Goal: Information Seeking & Learning: Learn about a topic

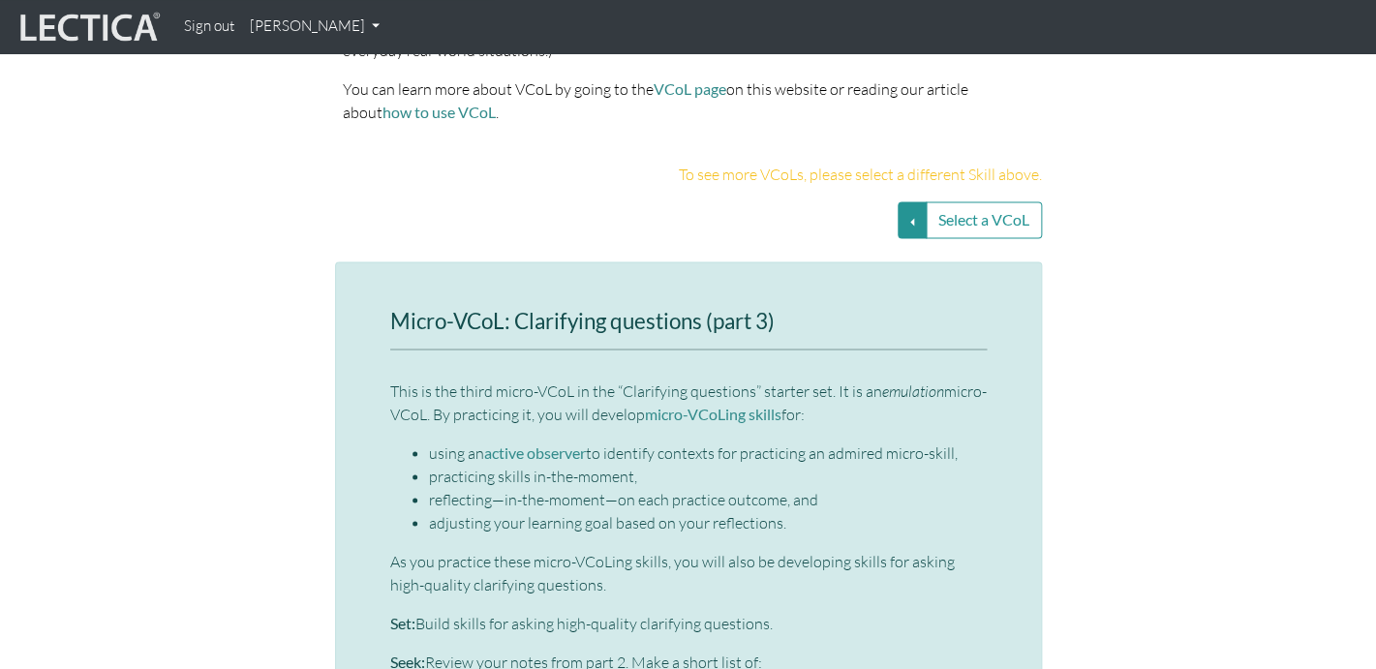
scroll to position [3833, 0]
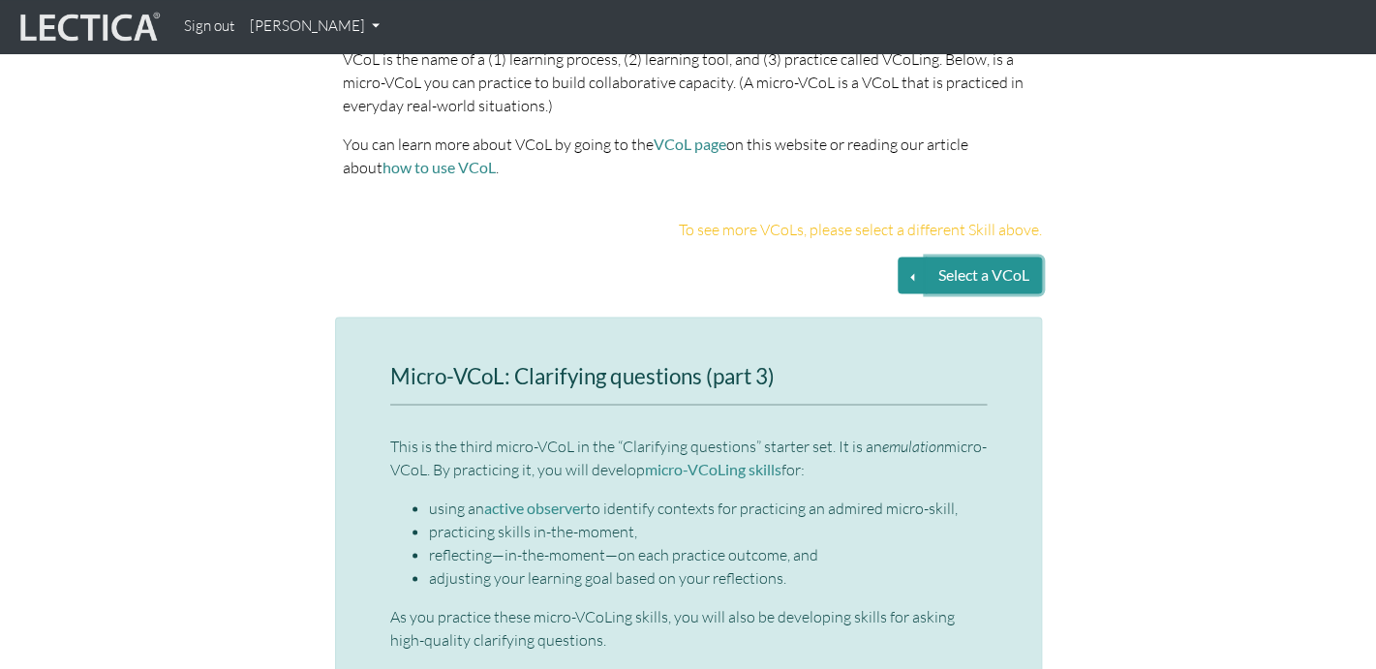
click at [958, 257] on button "Select a VCoL" at bounding box center [984, 275] width 116 height 37
click at [911, 257] on button "Select a VCoL" at bounding box center [912, 275] width 29 height 37
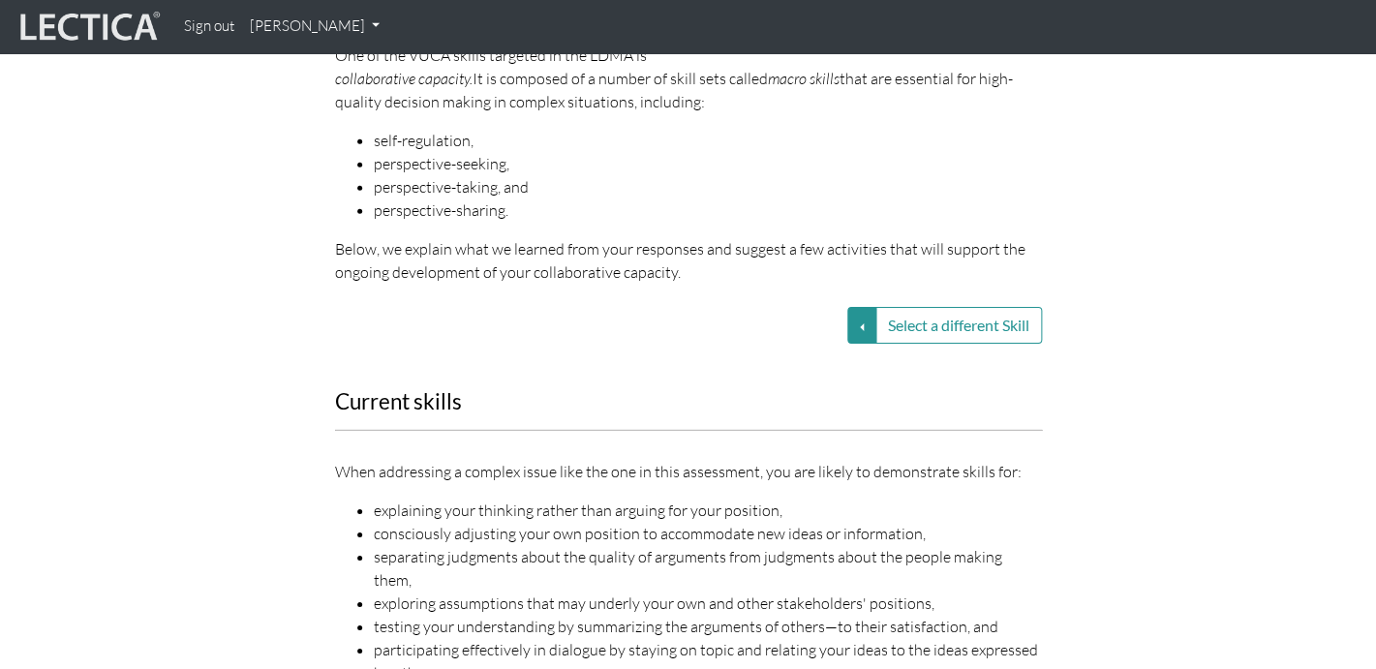
scroll to position [2102, 0]
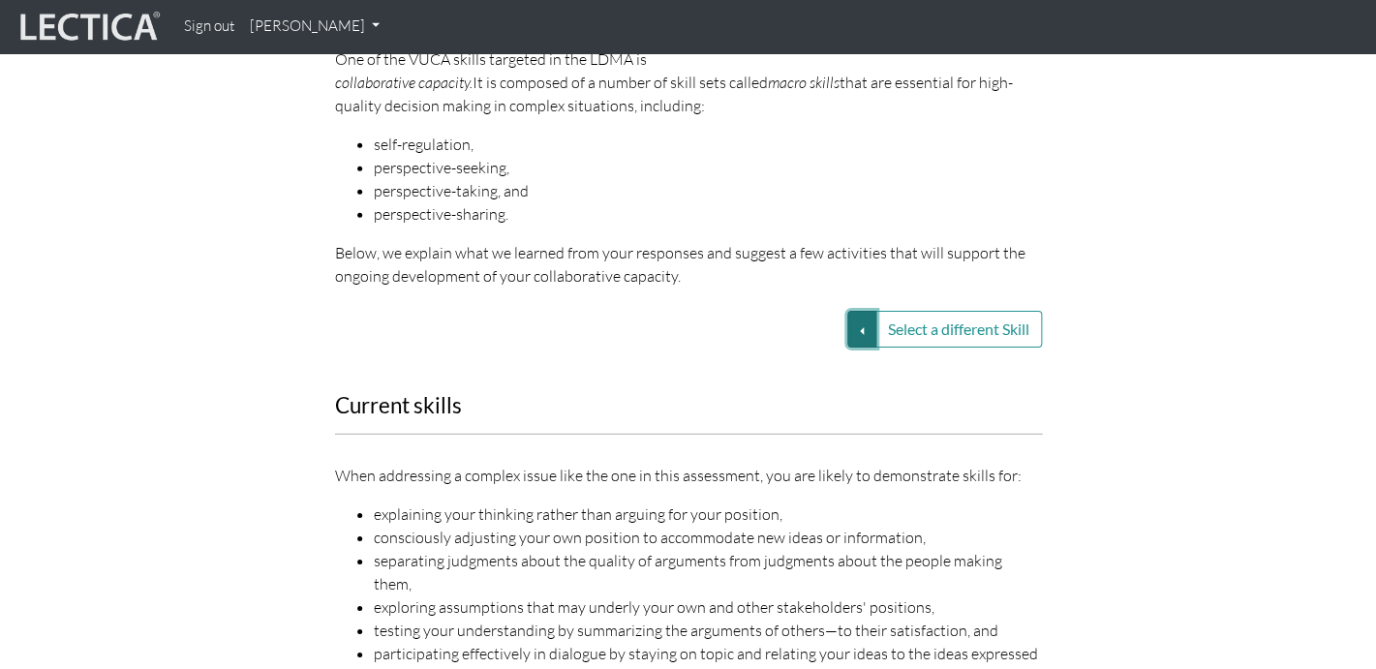
click at [859, 311] on button "Select a different Skill" at bounding box center [861, 329] width 29 height 37
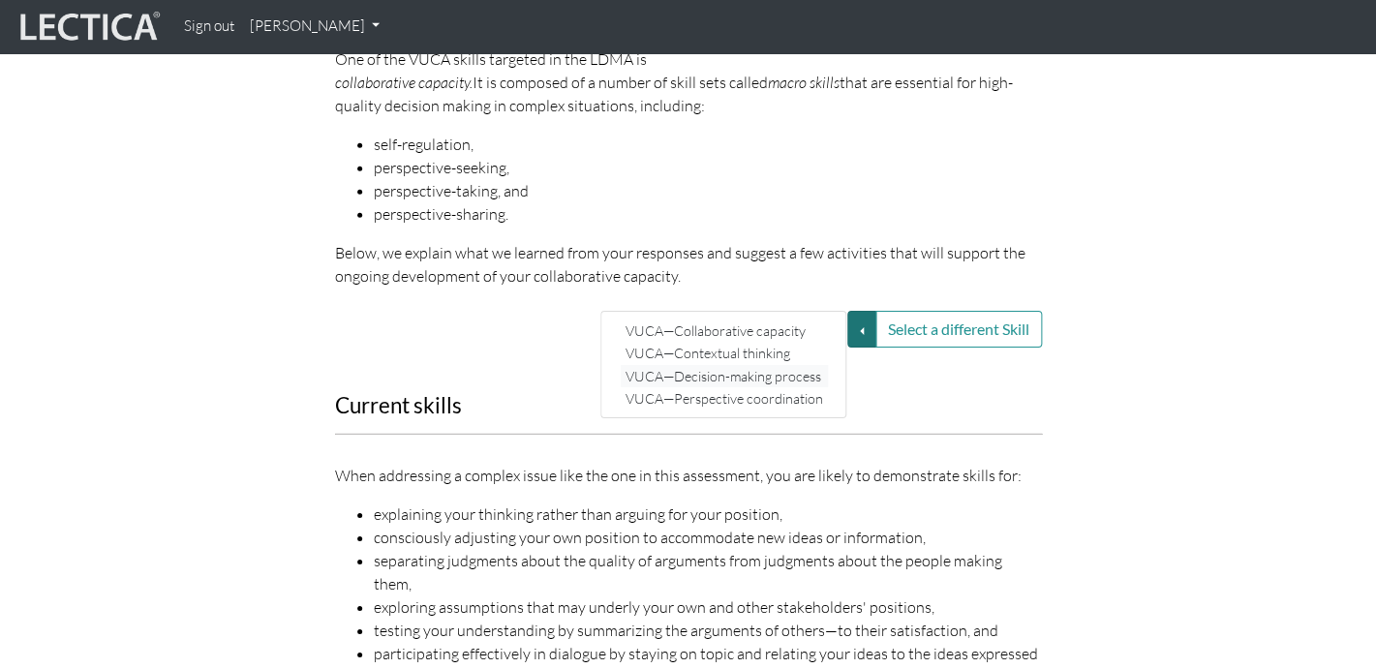
click at [772, 365] on link "VUCA—Decision-making process" at bounding box center [724, 376] width 207 height 22
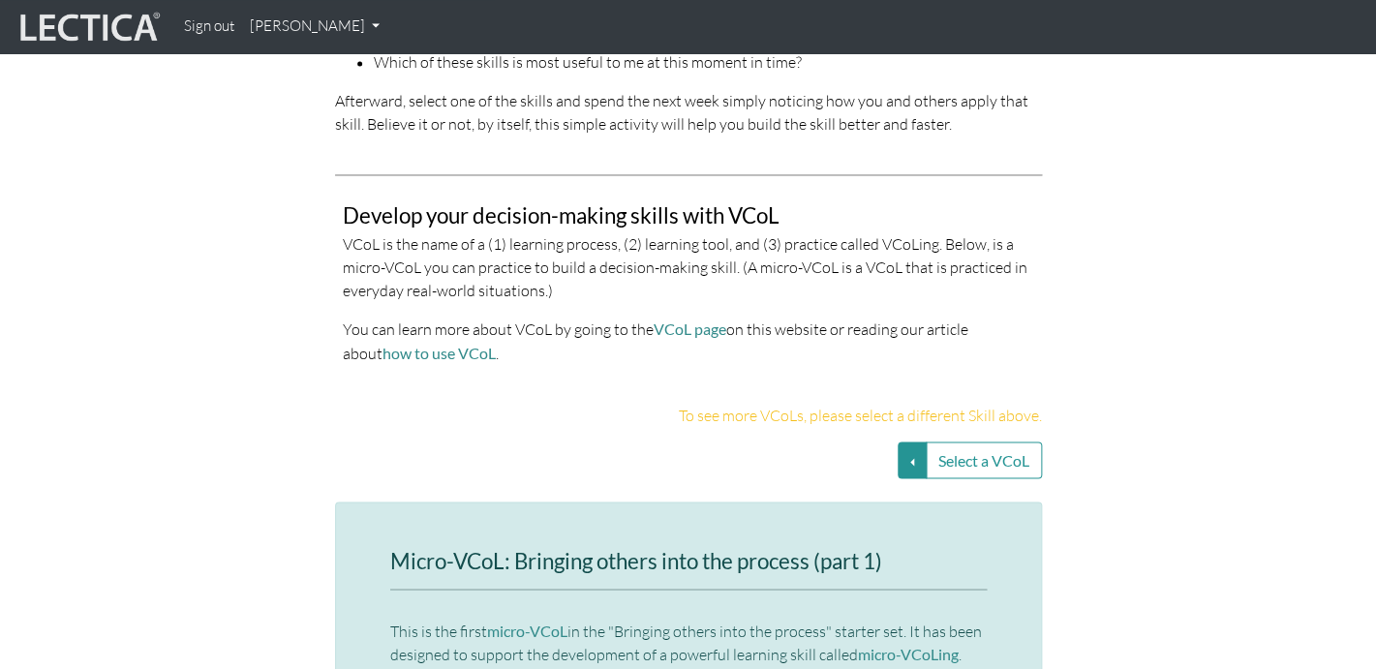
scroll to position [3799, 0]
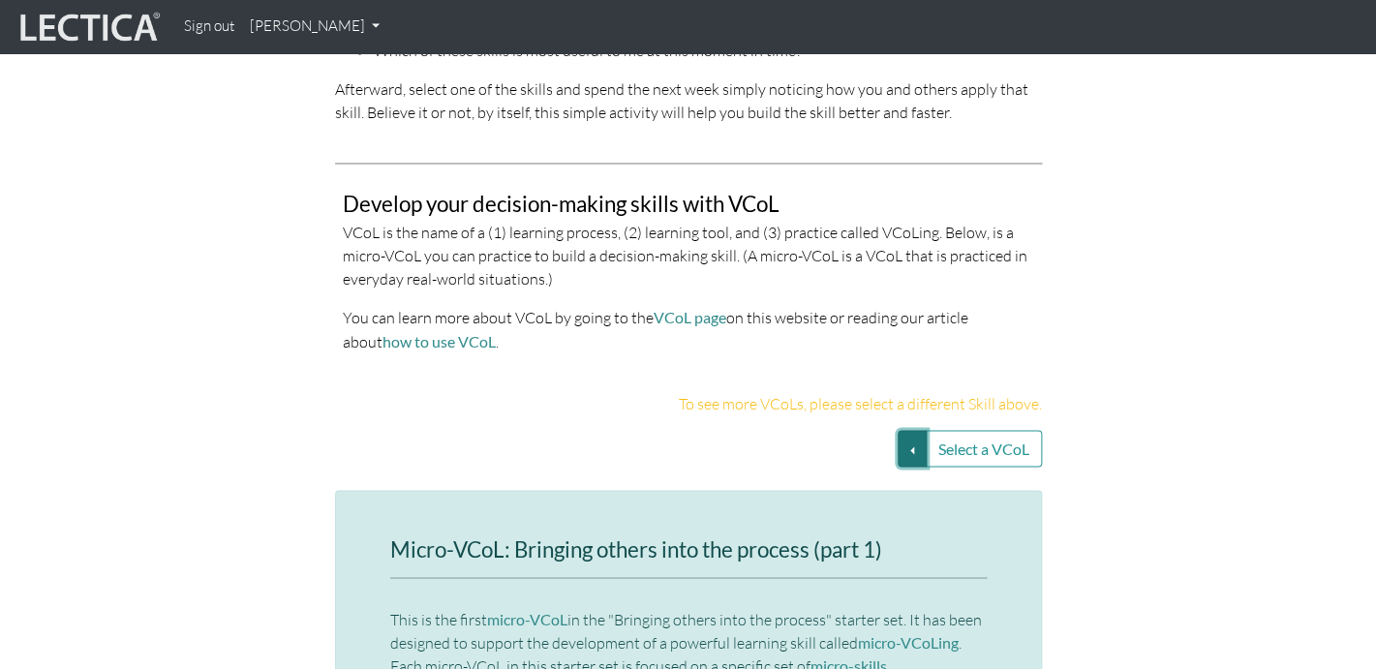
click at [913, 454] on button "Select a VCoL" at bounding box center [912, 448] width 29 height 37
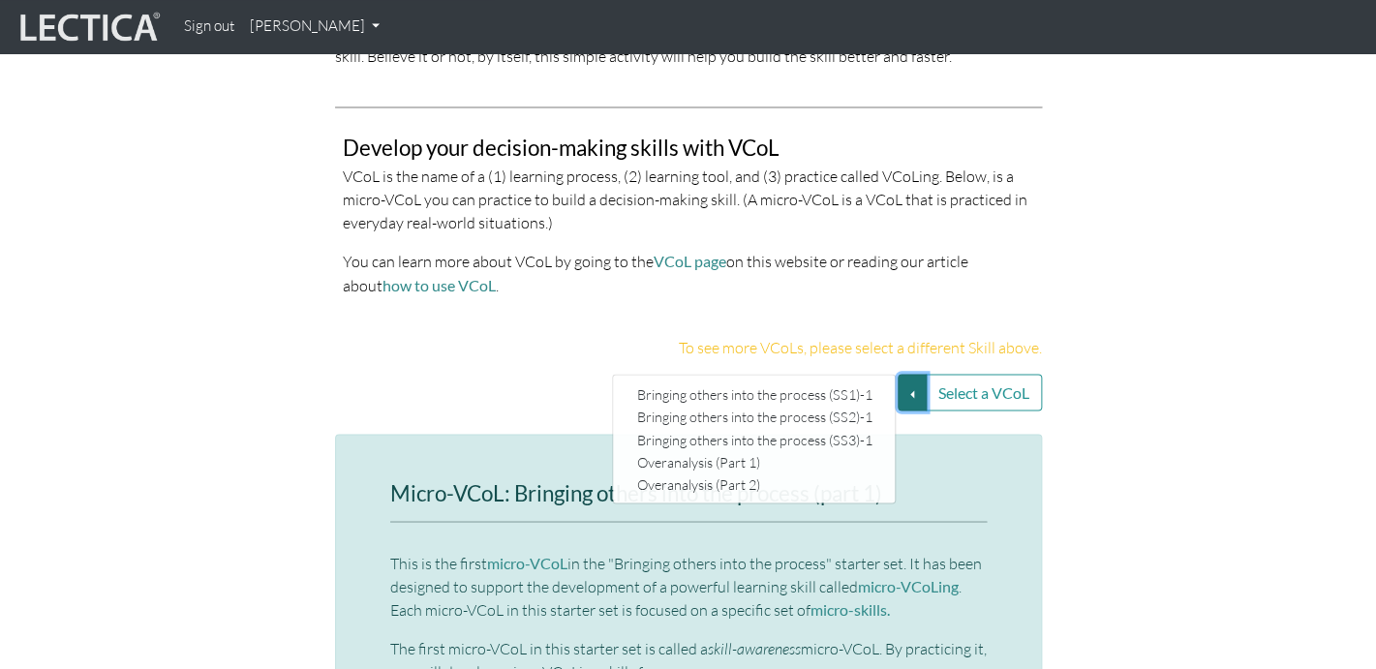
scroll to position [3857, 0]
click at [837, 447] on link "Bringing others into the process (SS3)-1" at bounding box center [754, 437] width 245 height 22
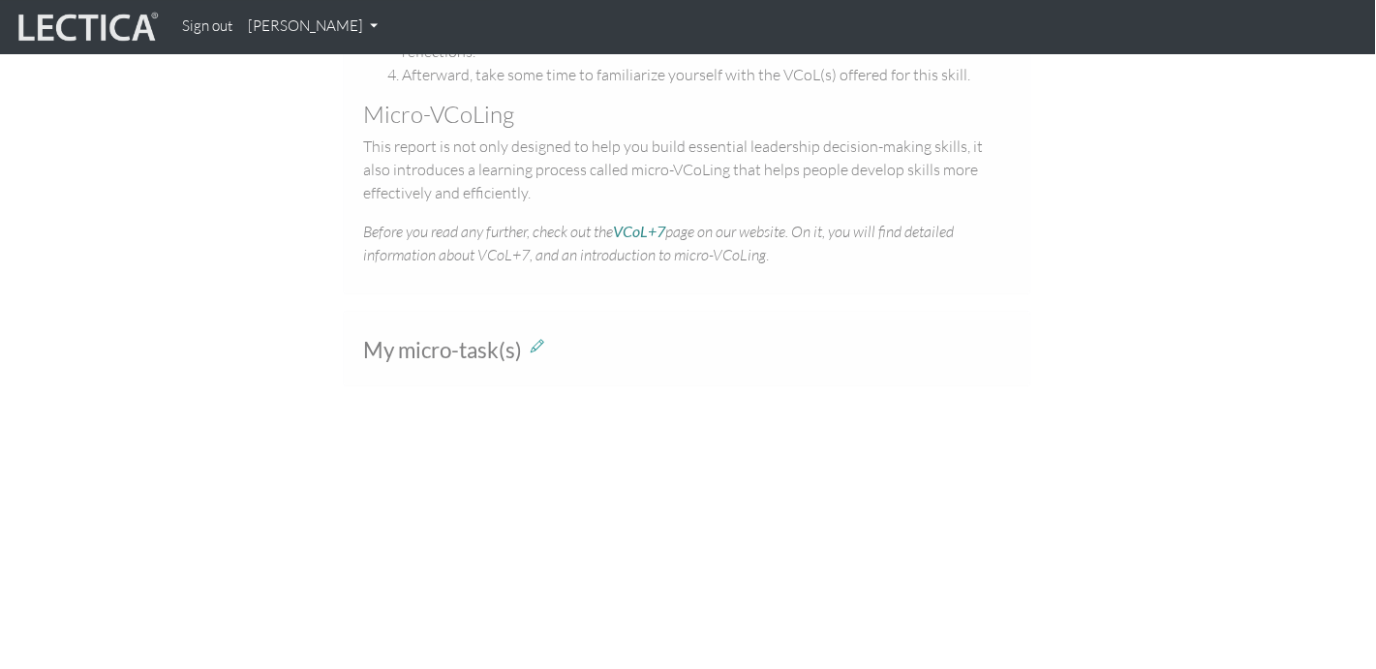
scroll to position [1096, 2]
click at [494, 351] on span "My micro-task(s)" at bounding box center [442, 347] width 159 height 26
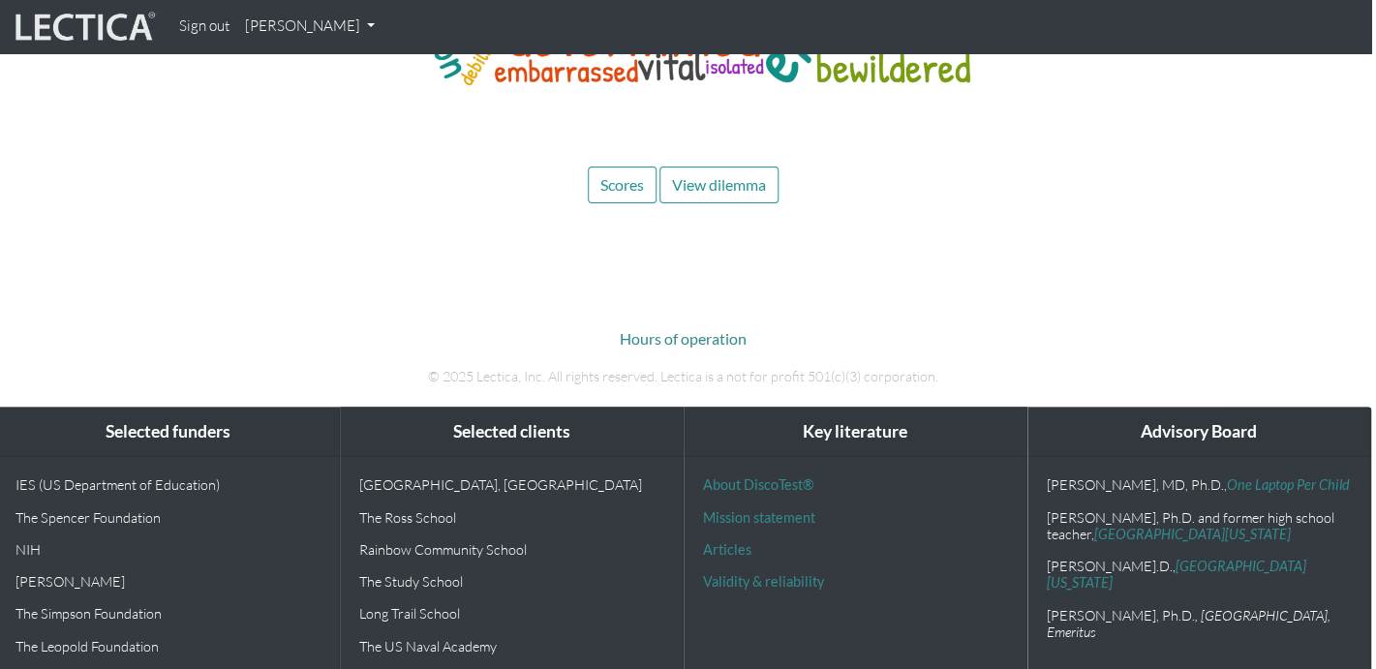
scroll to position [8313, 5]
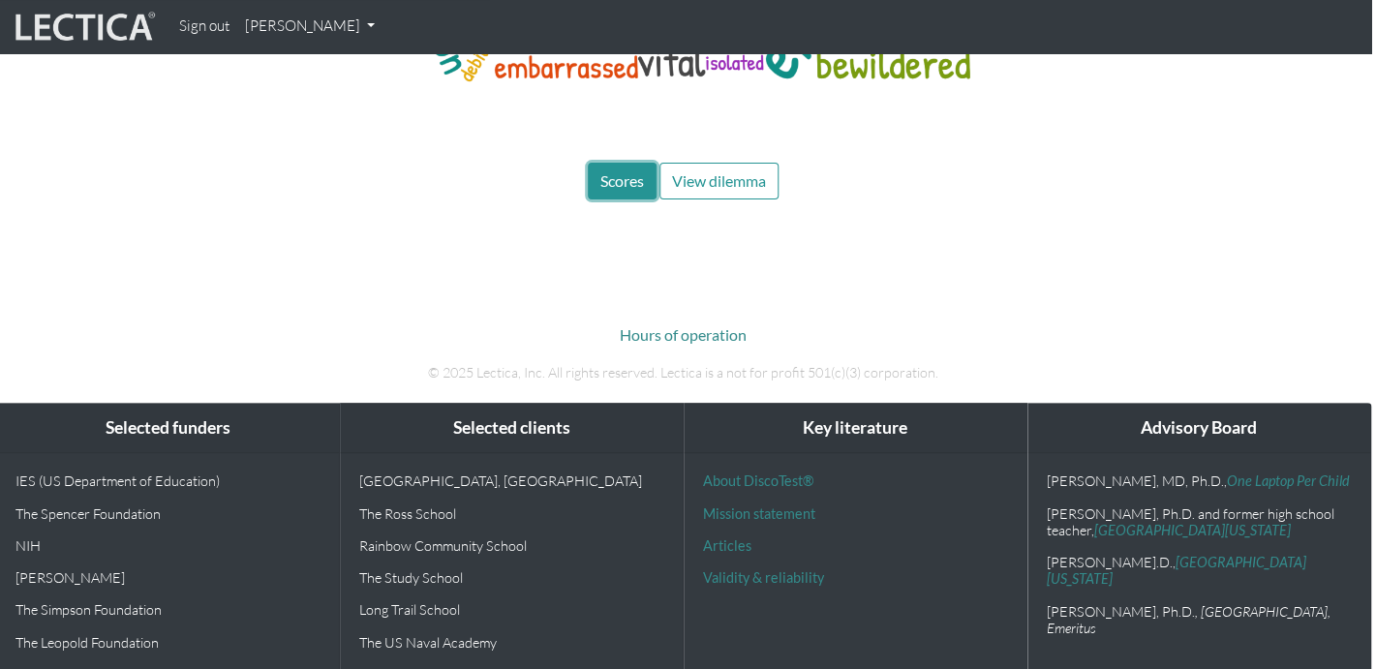
click at [615, 190] on span "Scores" at bounding box center [623, 180] width 44 height 18
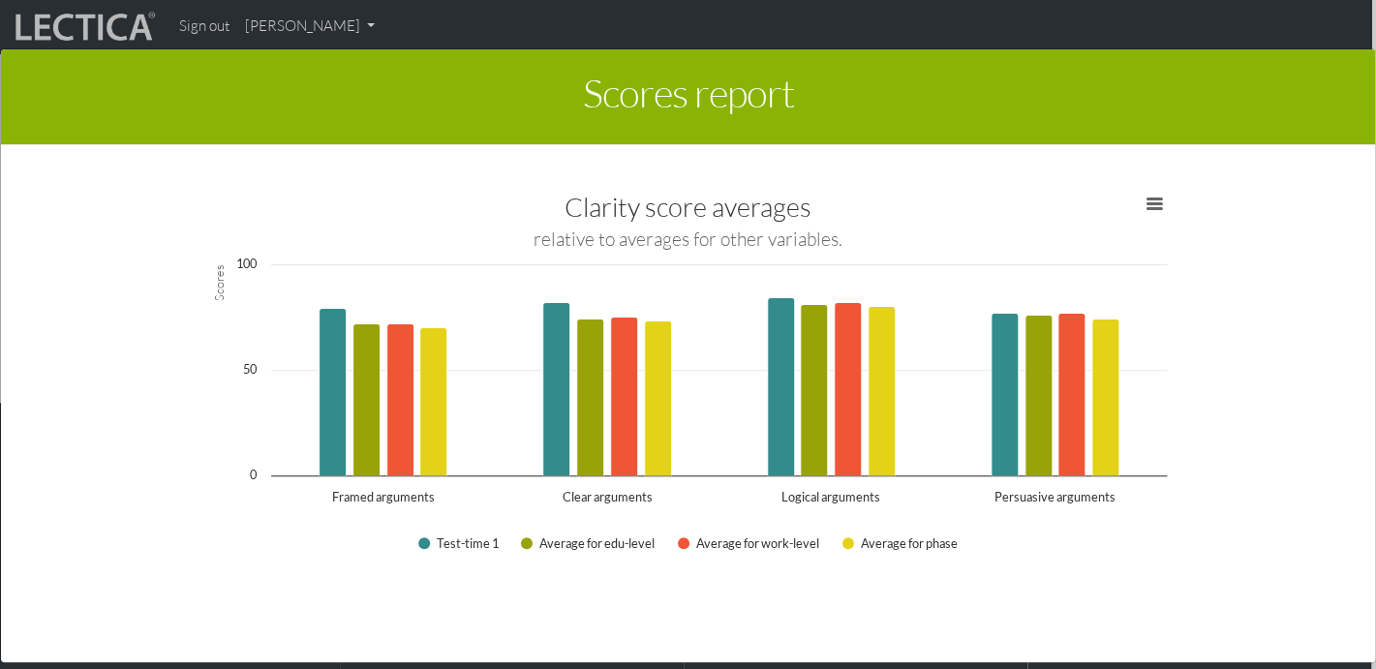
scroll to position [2174, 0]
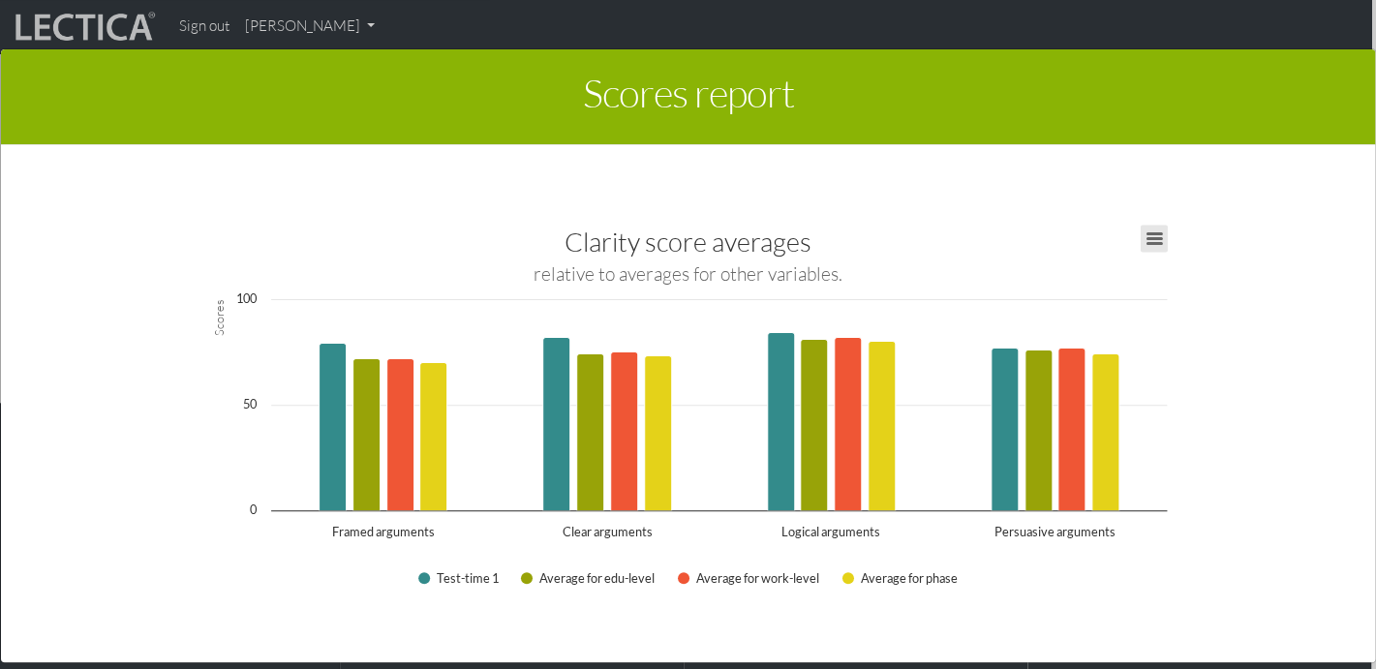
click at [1156, 237] on button "View chart menu, Clarity score averages" at bounding box center [1154, 239] width 27 height 27
click at [1202, 309] on div "This section of your report presents a summary of LDMA score results Here, you …" at bounding box center [687, 411] width 1281 height 503
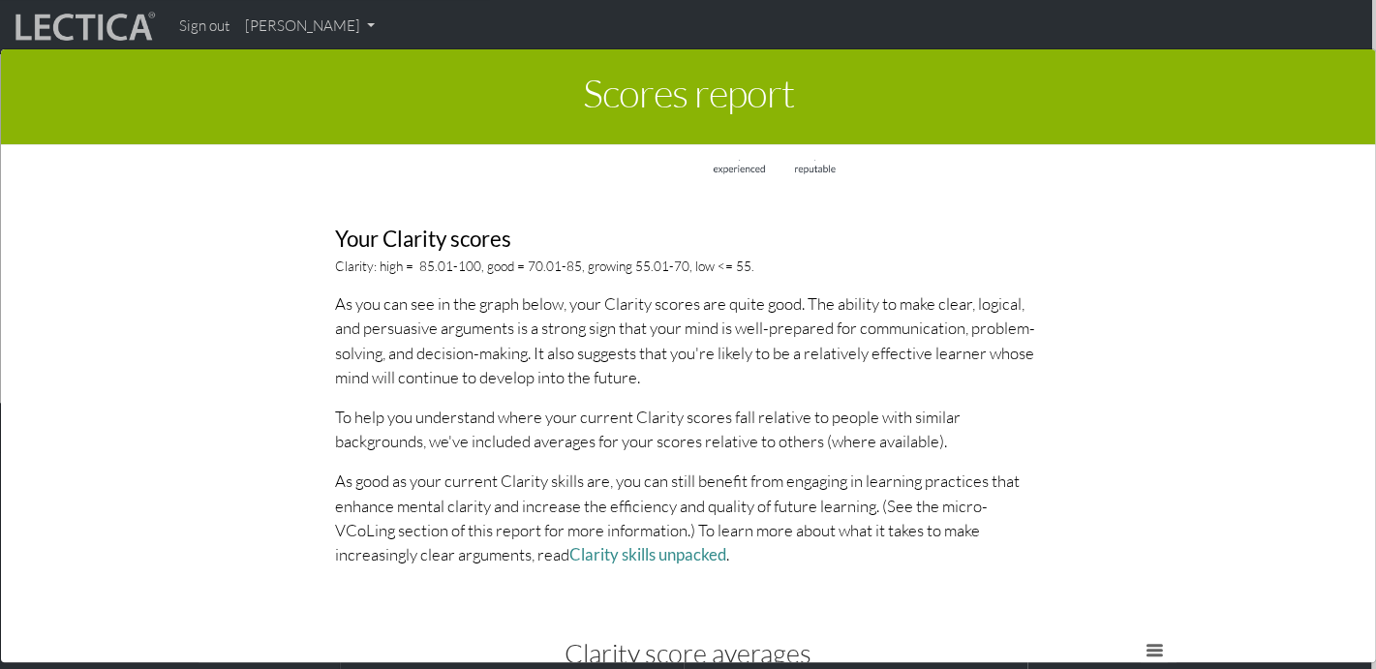
scroll to position [1765, 0]
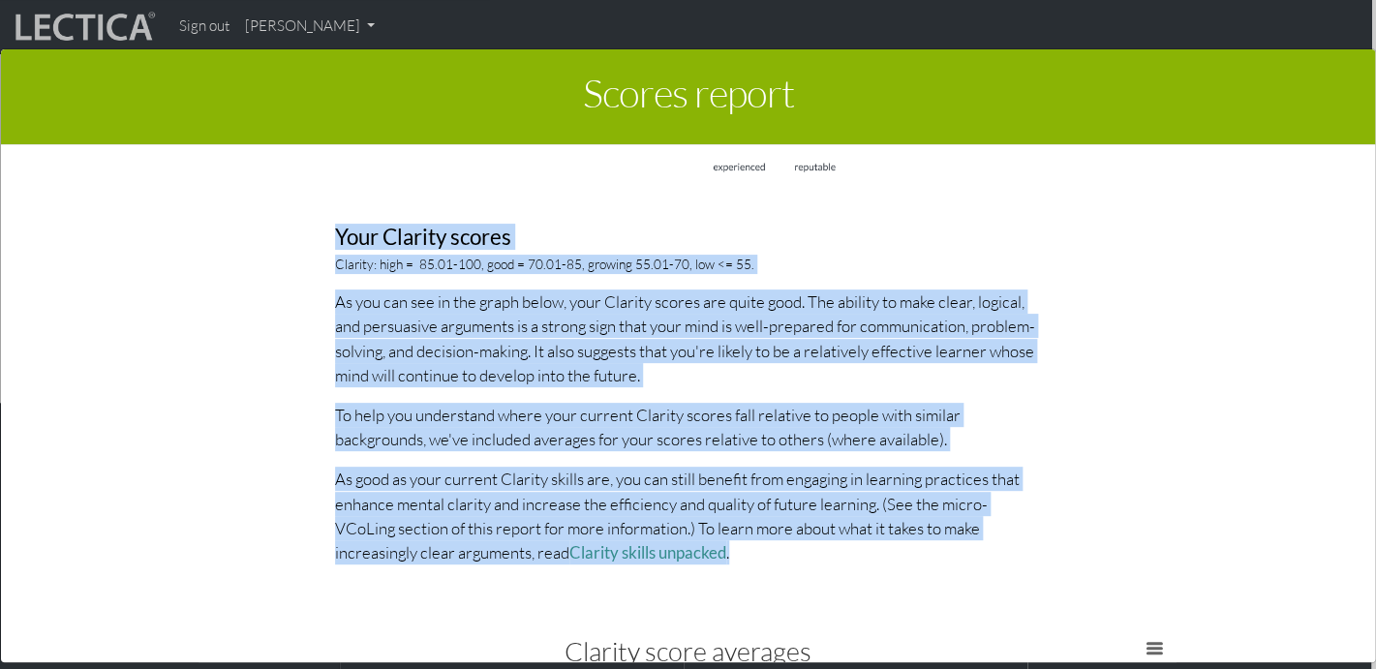
drag, startPoint x: 337, startPoint y: 236, endPoint x: 823, endPoint y: 562, distance: 585.1
copy div "Your Clarity scores Clarity: high = 85.01-100, good = 70.01-85, growing 55.01-7…"
click at [815, 560] on p "As good as your current Clarity skills are, you can still benefit from engaging…" at bounding box center [688, 516] width 707 height 98
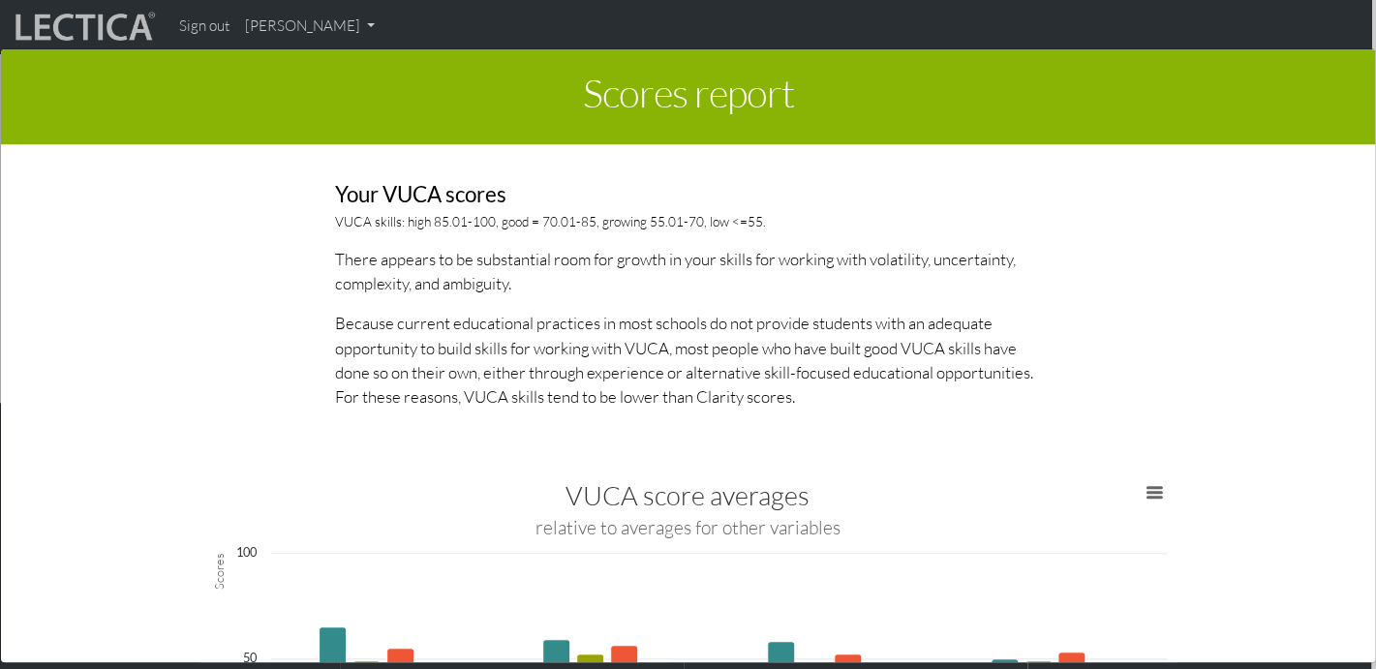
scroll to position [2920, 0]
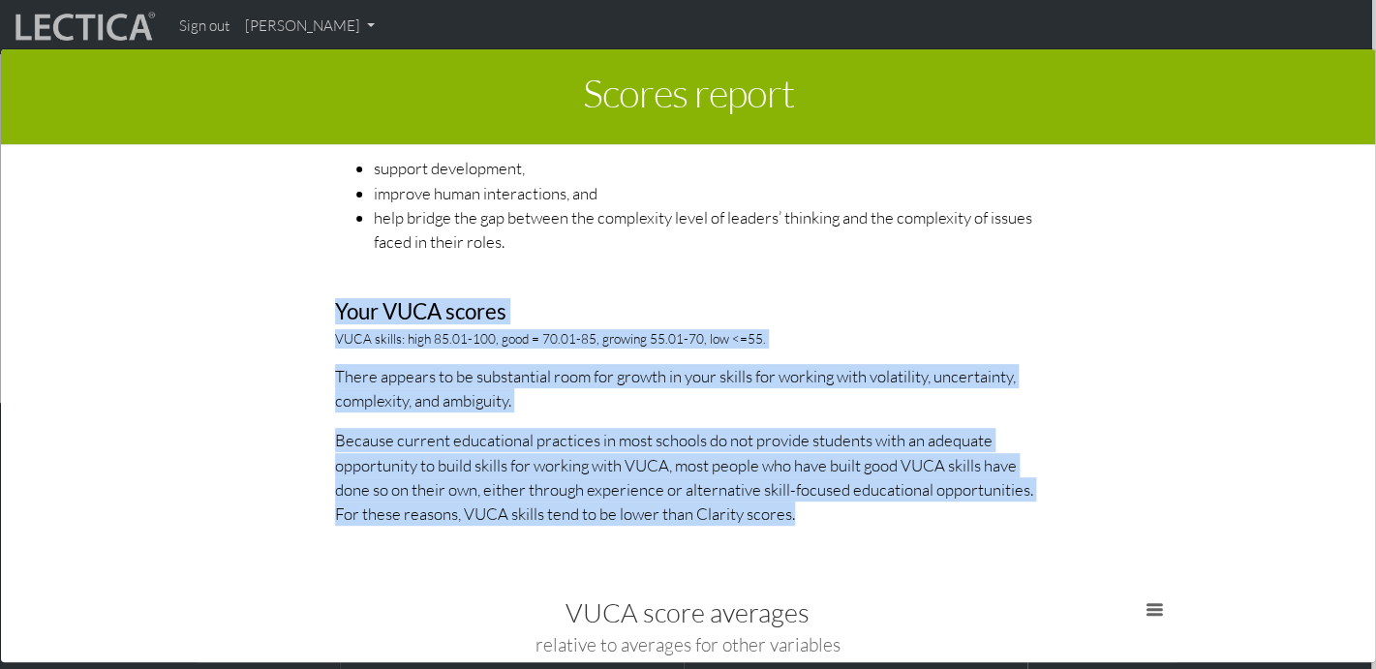
drag, startPoint x: 335, startPoint y: 315, endPoint x: 968, endPoint y: 547, distance: 673.8
click at [968, 547] on div "This section of your report presents a summary of LDMA score results Here, you …" at bounding box center [687, 411] width 1281 height 503
copy div "Your VUCA scores VUCA skills: high 85.01-100, good = 70.01-85, growing 55.01-70…"
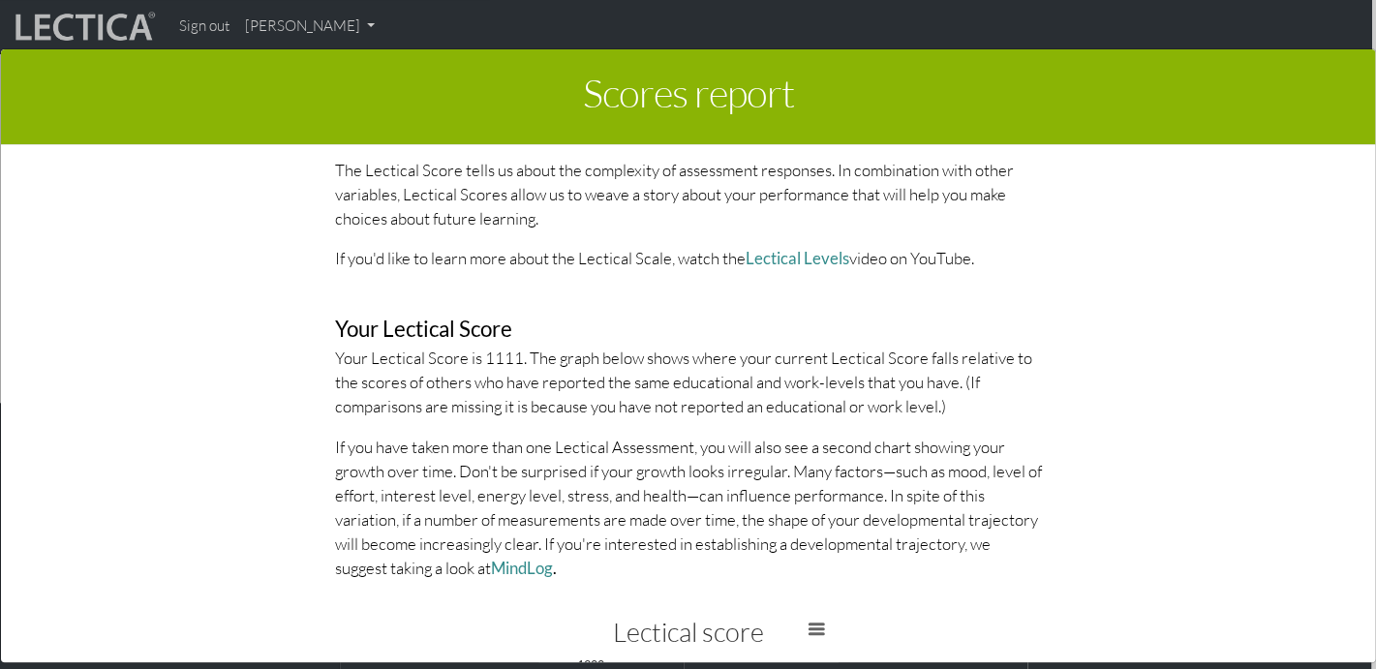
scroll to position [4136, 0]
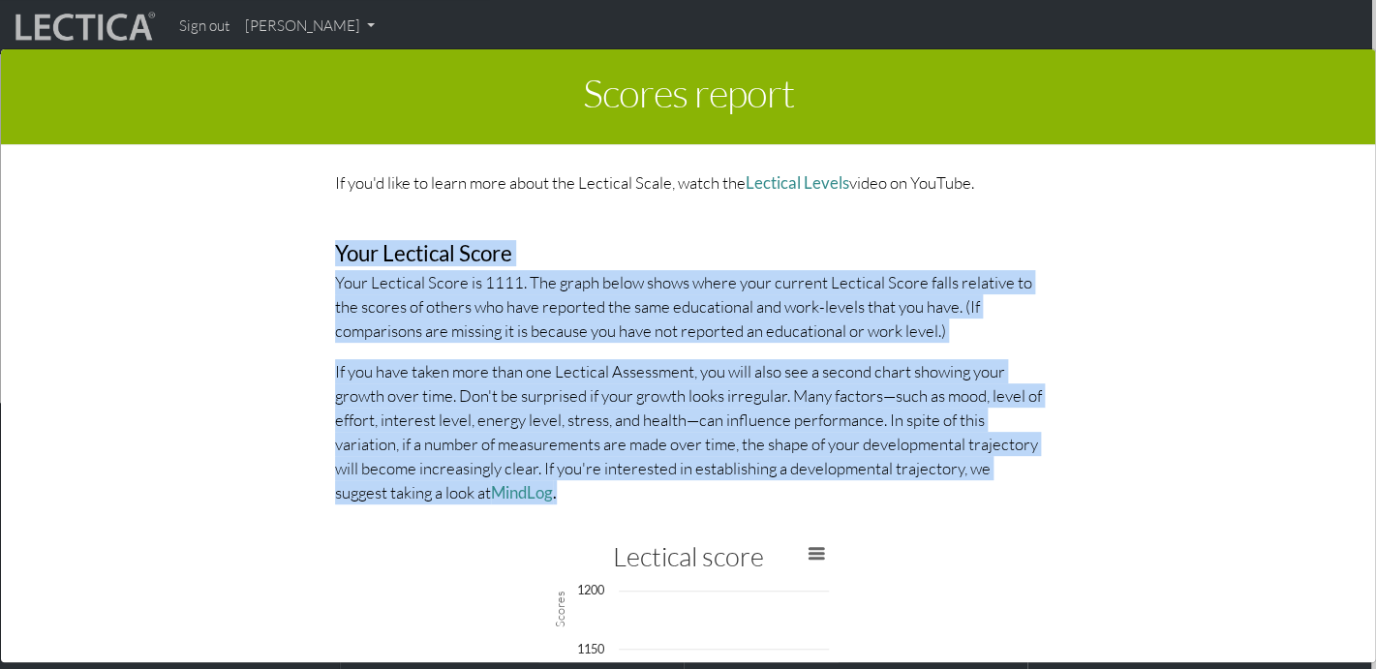
drag, startPoint x: 340, startPoint y: 256, endPoint x: 634, endPoint y: 494, distance: 378.8
click at [634, 494] on div "About Lectical Scores Lectical assessments are designed to support growth along…" at bounding box center [689, 192] width 736 height 657
copy div "Your Lectical Score Your Lectical Score is 1111. The graph below shows where yo…"
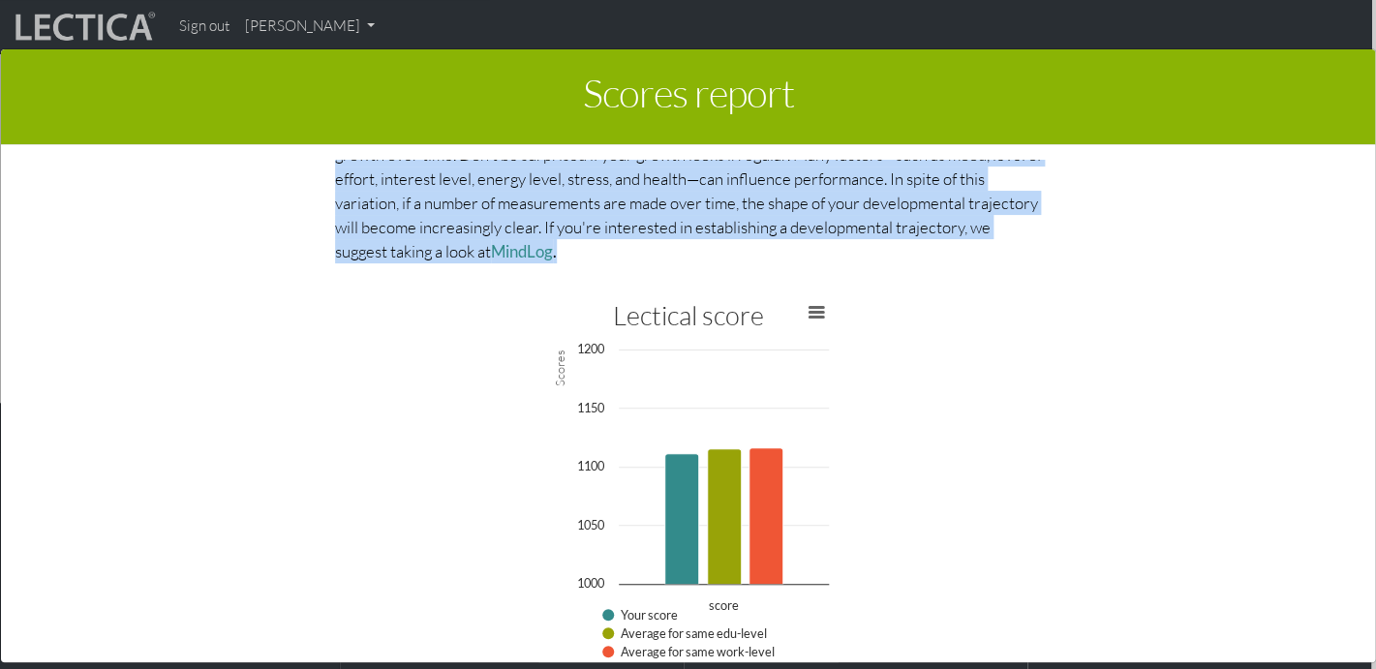
scroll to position [4378, 0]
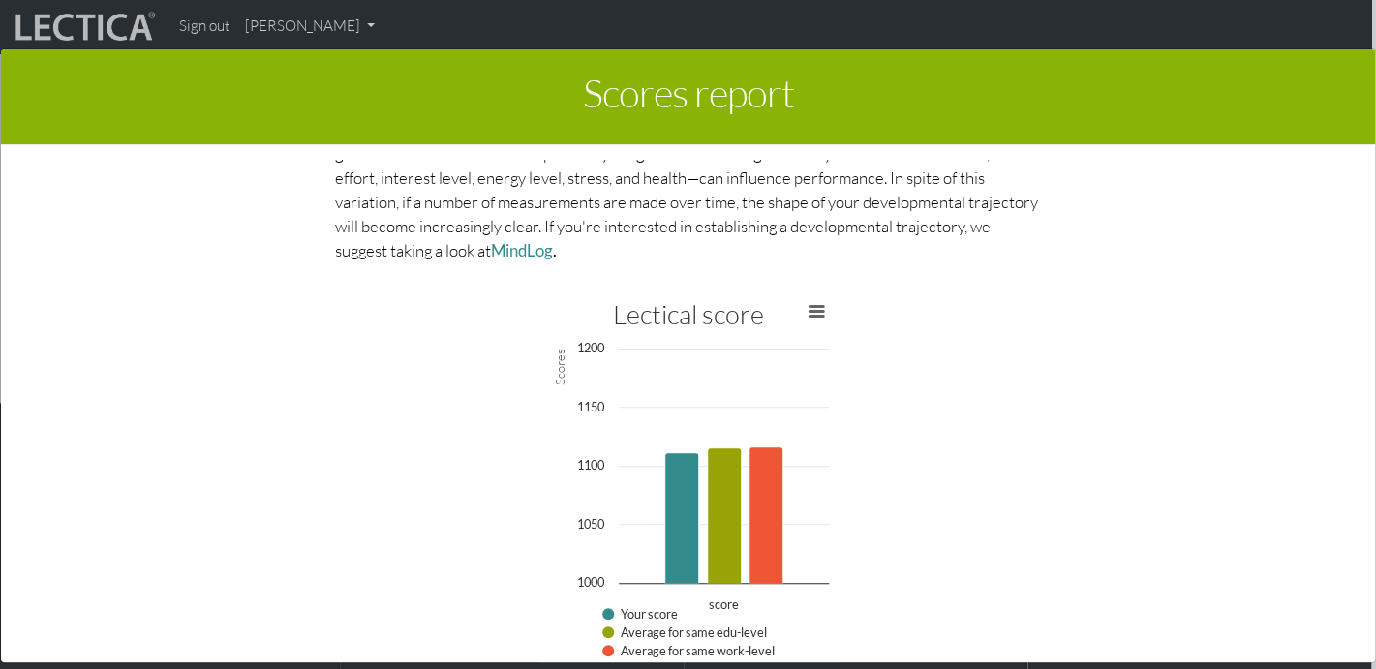
click at [1041, 331] on div "This section of your report presents a summary of LDMA score results Here, you …" at bounding box center [687, 411] width 1281 height 503
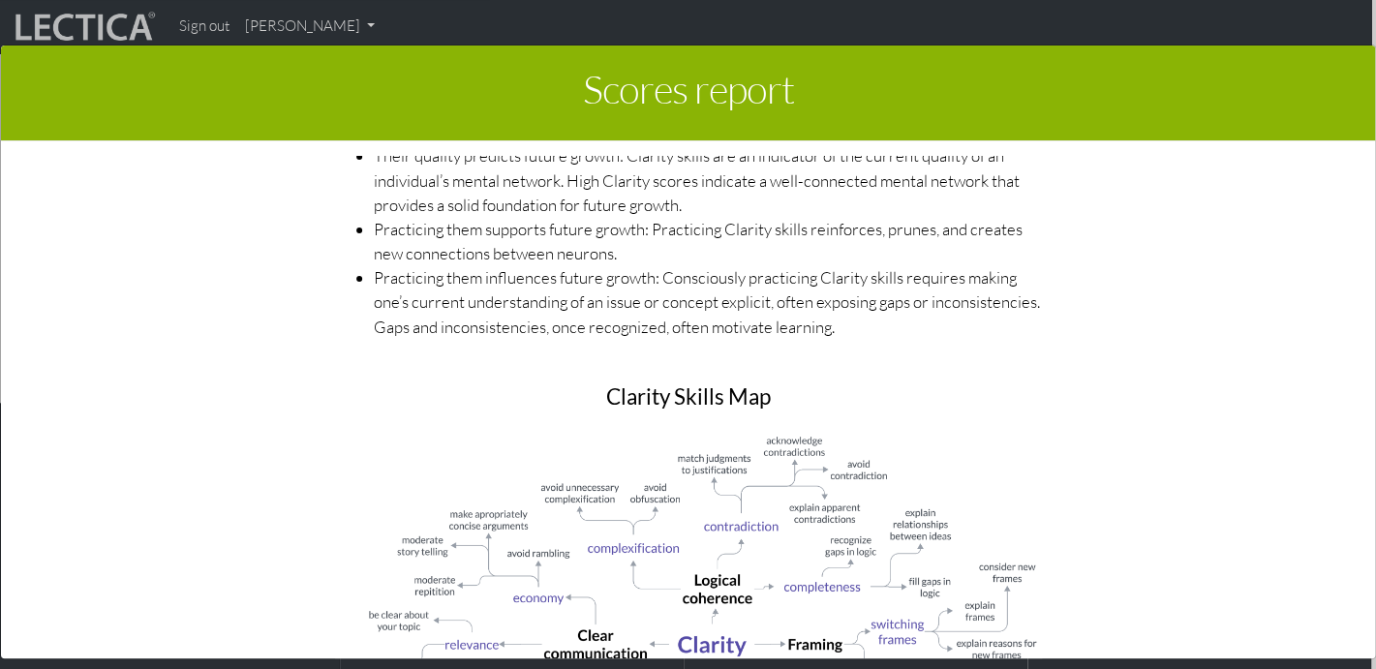
scroll to position [0, 0]
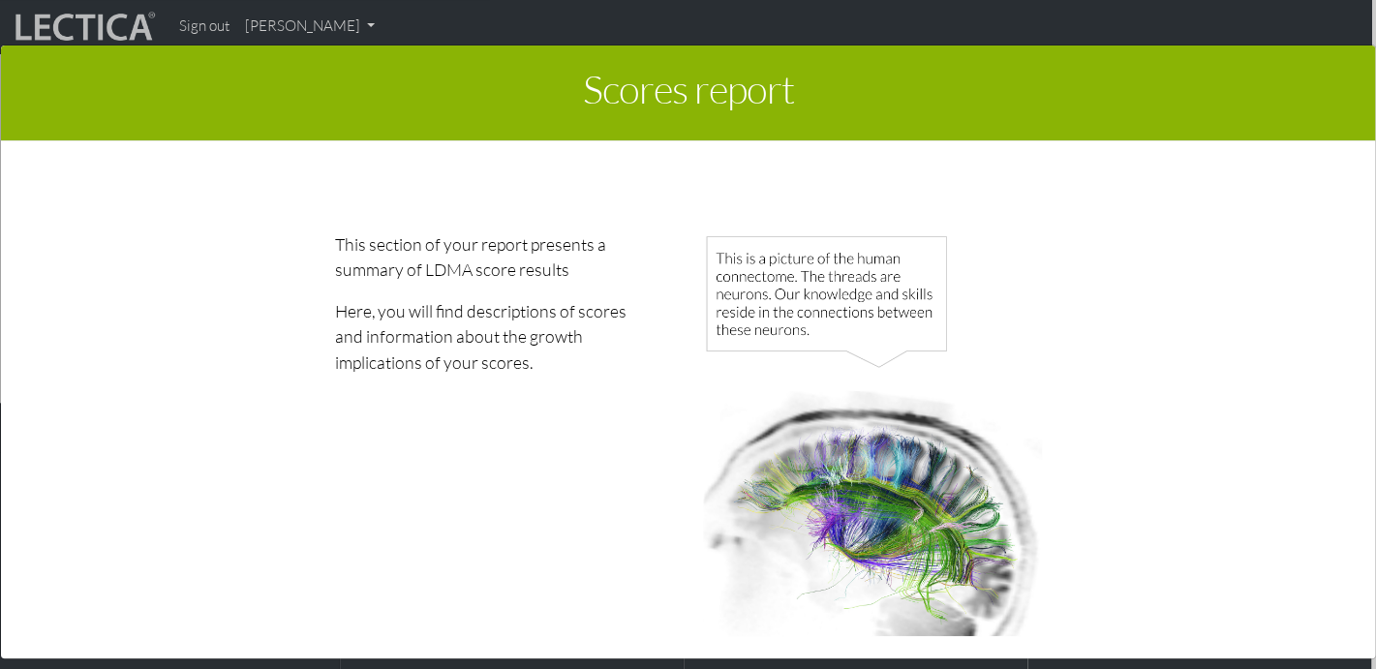
click at [294, 25] on div "Scores report × This section of your report presents a summary of LDMA score re…" at bounding box center [688, 353] width 1376 height 669
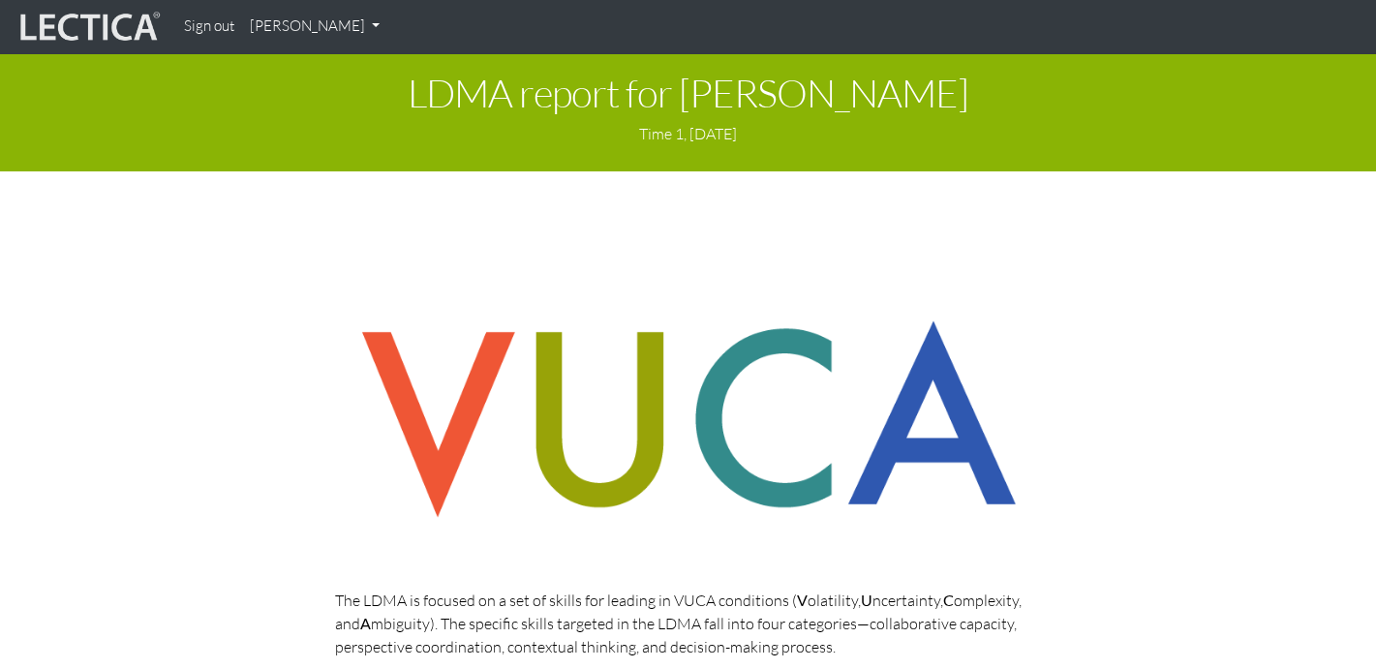
click at [139, 33] on img at bounding box center [87, 27] width 145 height 37
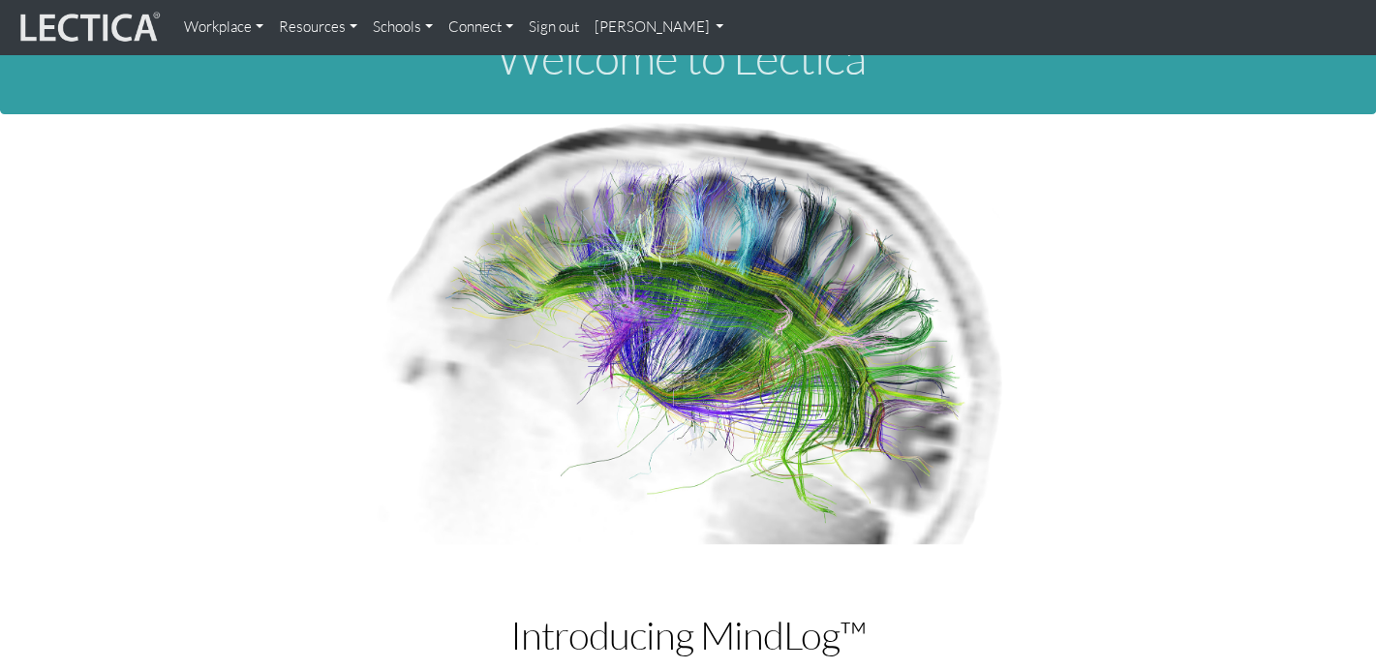
scroll to position [69, 0]
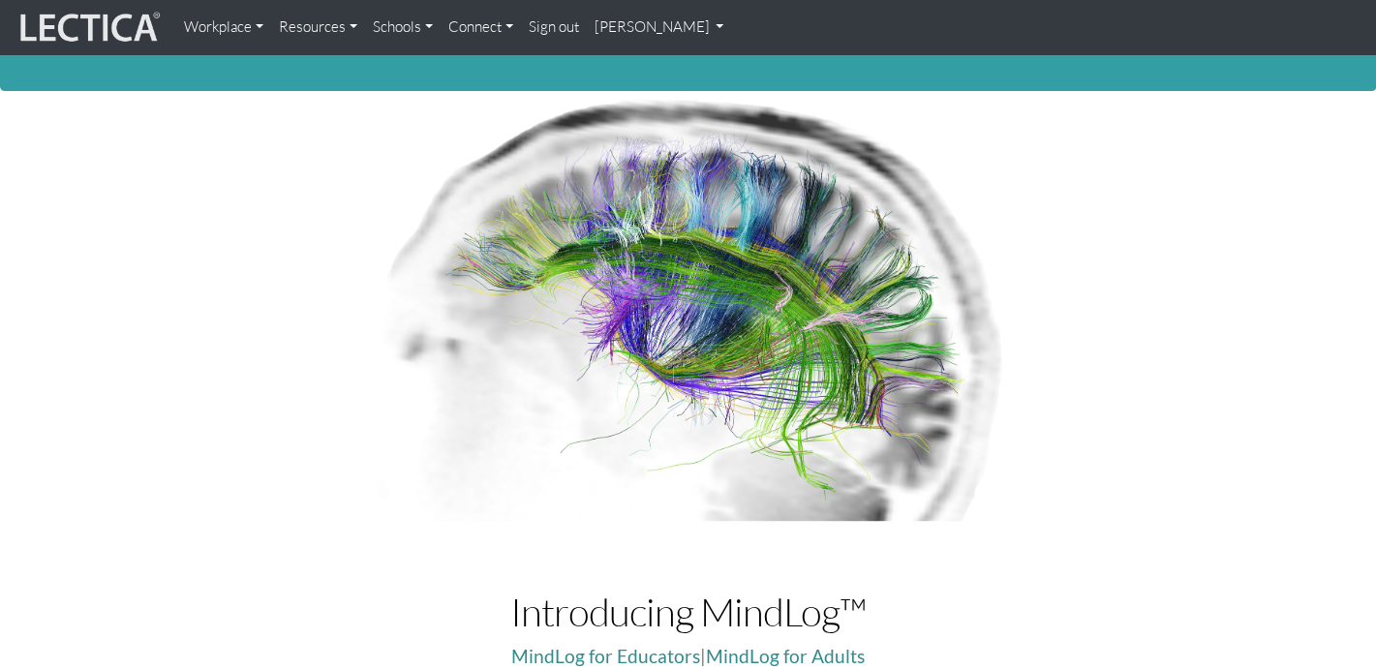
click at [222, 31] on link "Workplace" at bounding box center [223, 27] width 95 height 39
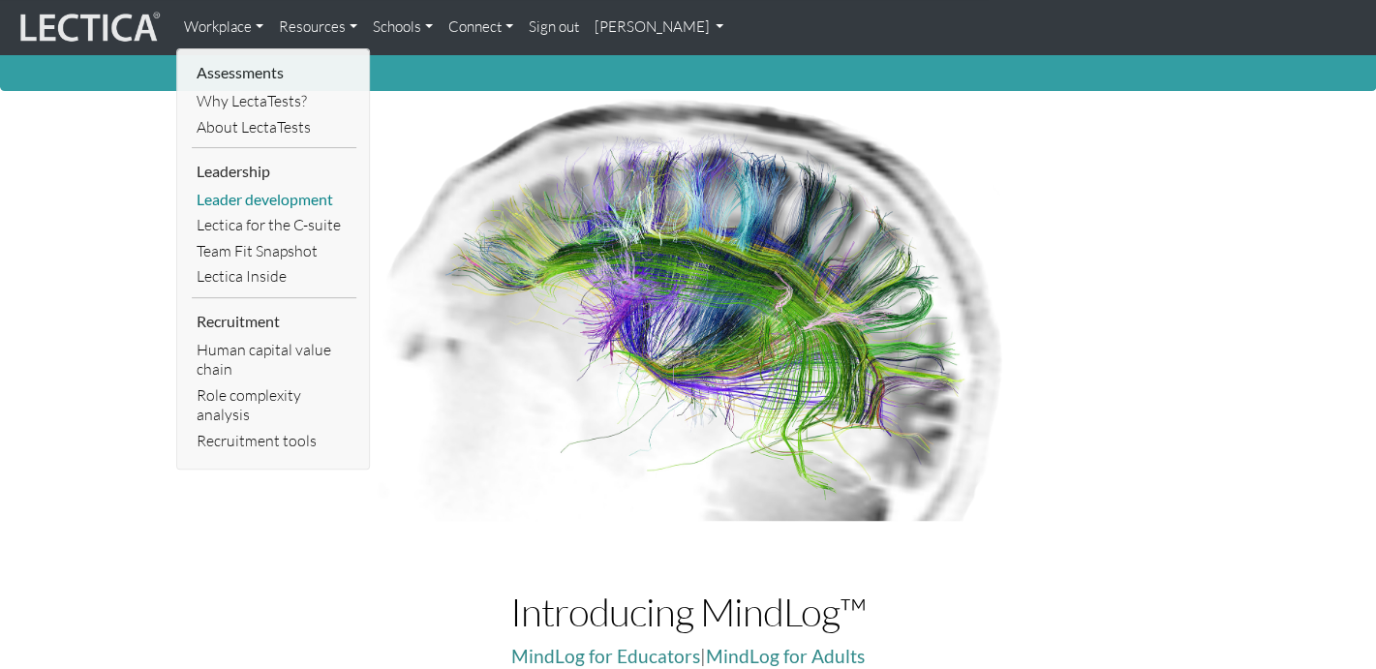
click at [283, 201] on link "Leader development" at bounding box center [274, 200] width 165 height 26
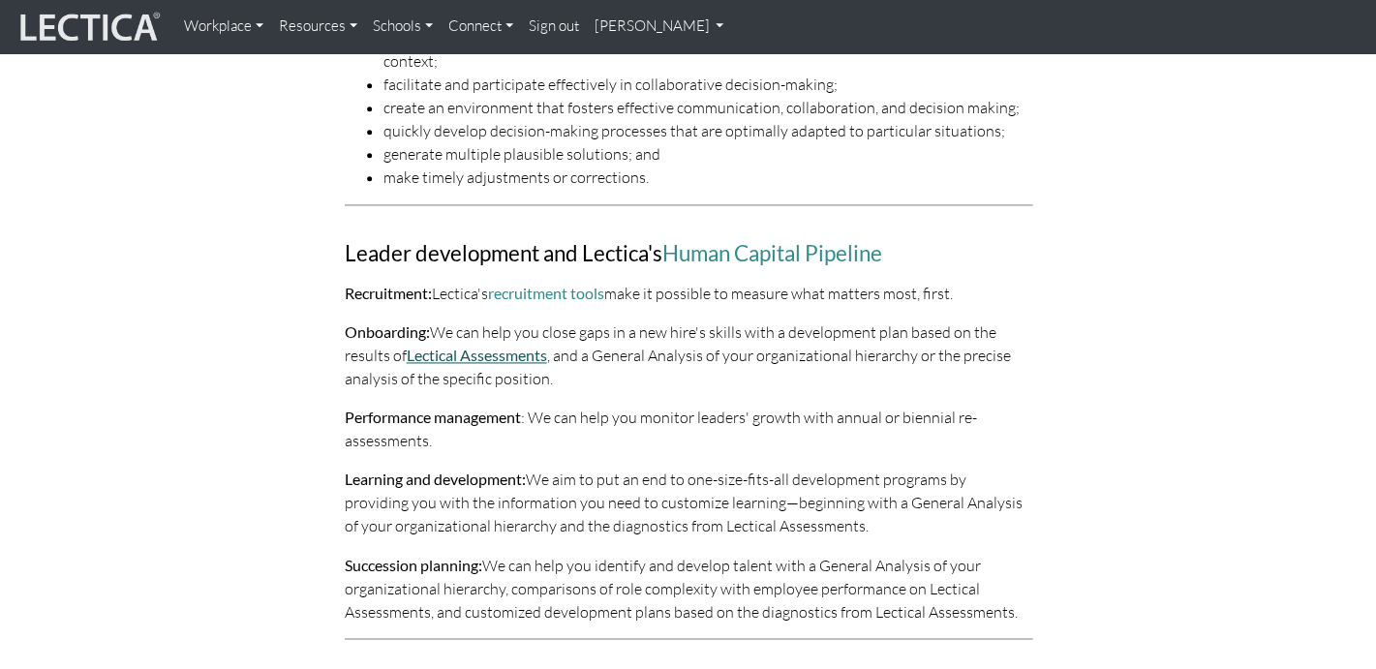
scroll to position [811, 0]
click at [503, 348] on link "Lectical Assessments" at bounding box center [477, 357] width 140 height 18
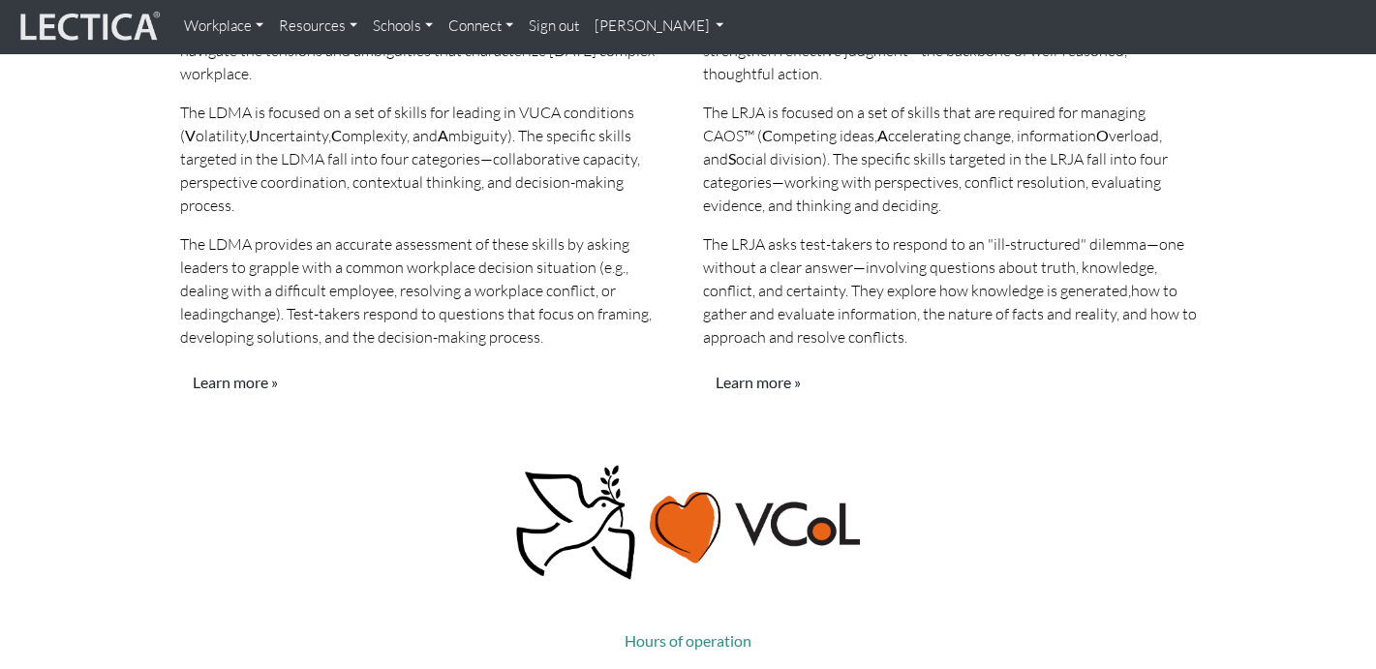
scroll to position [1876, 0]
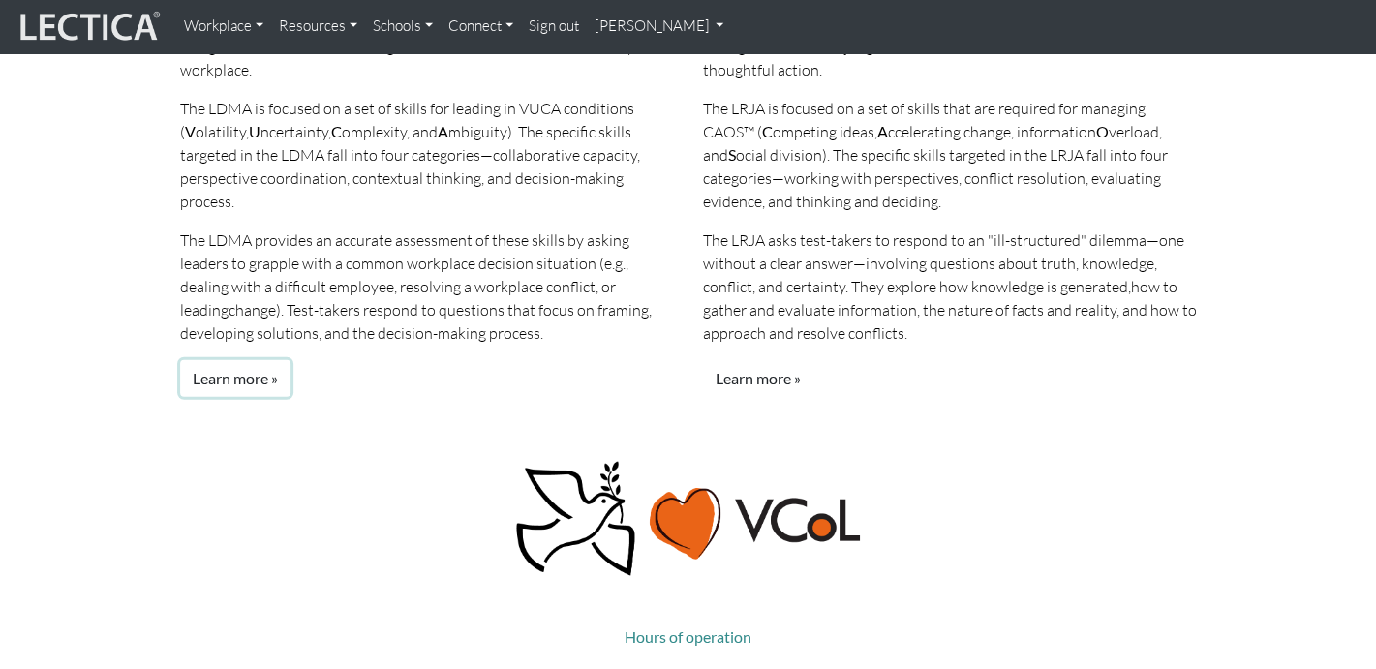
click at [258, 360] on link "Learn more »" at bounding box center [235, 378] width 110 height 37
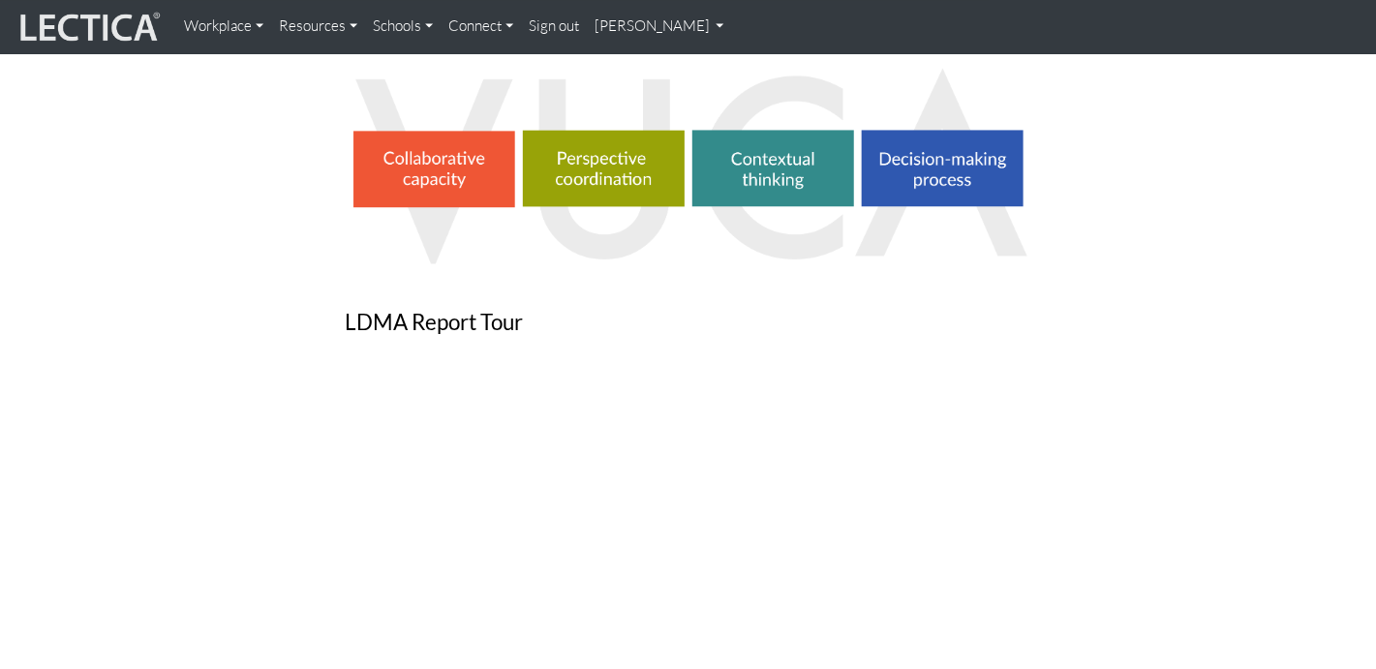
scroll to position [999, 0]
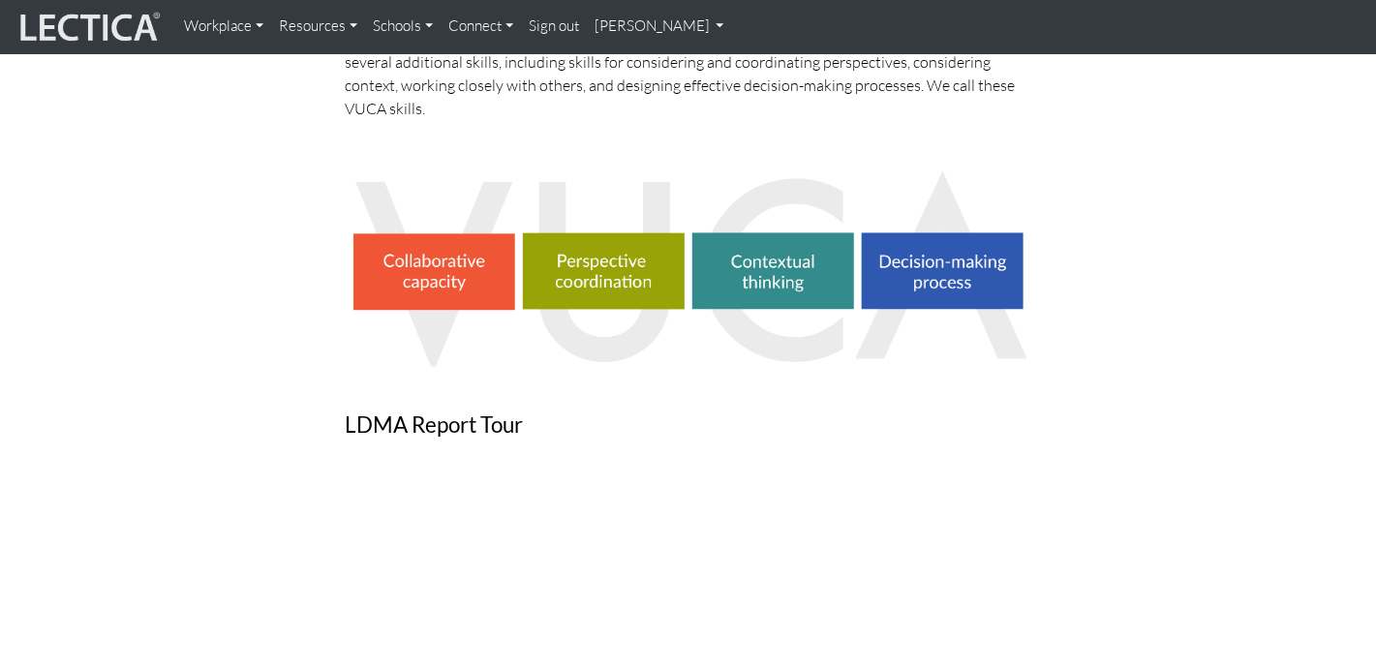
click at [447, 273] on img at bounding box center [689, 267] width 688 height 200
click at [634, 284] on img at bounding box center [689, 267] width 688 height 200
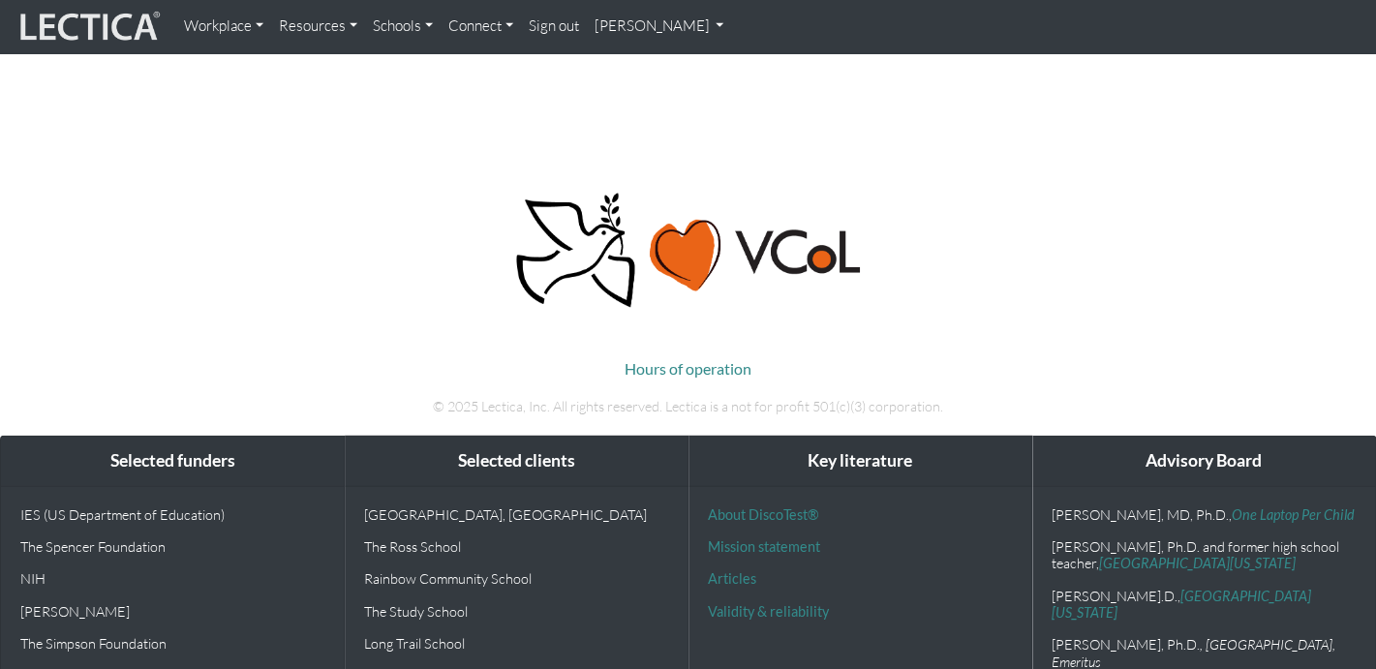
scroll to position [1417, 0]
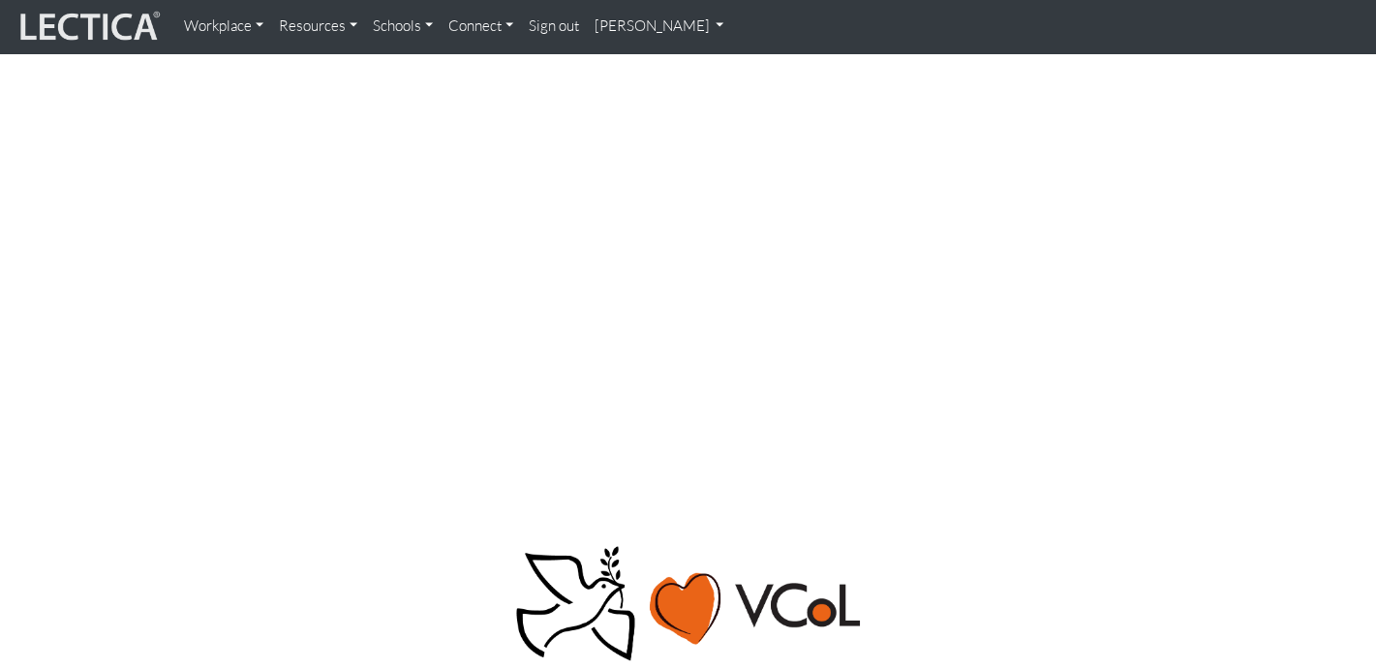
click at [307, 25] on link "Resources" at bounding box center [318, 27] width 94 height 38
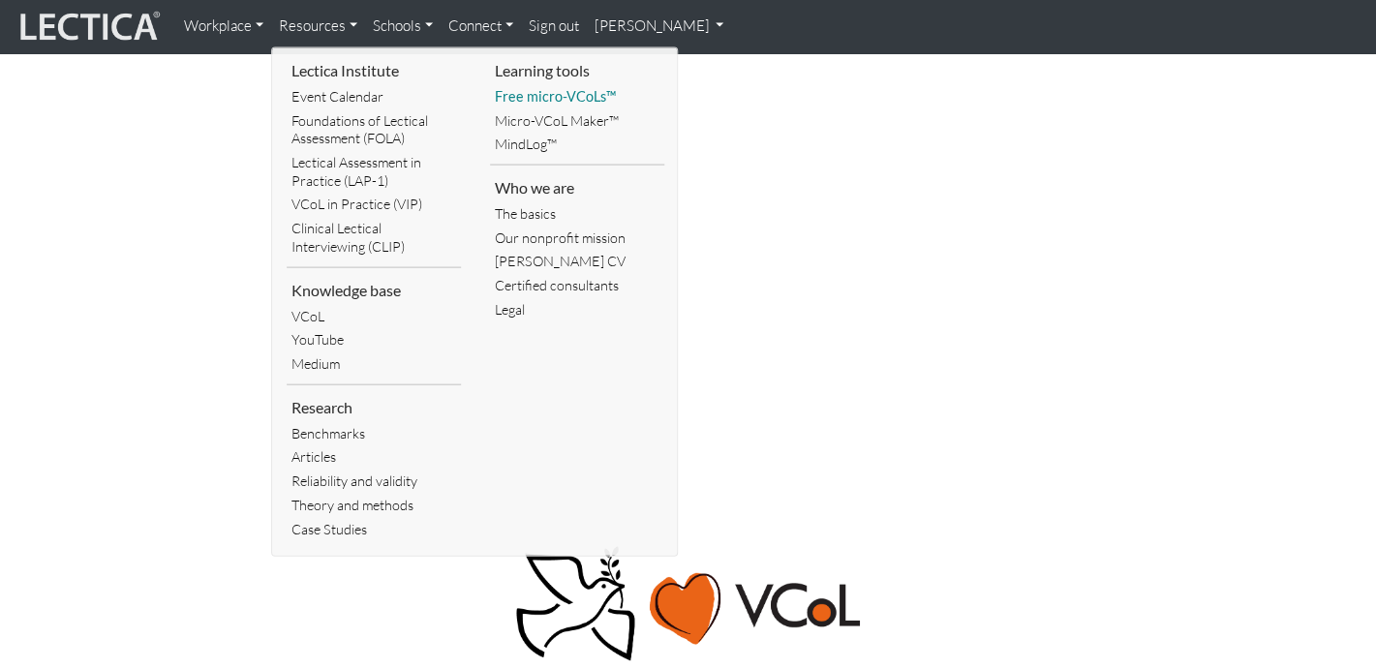
click at [568, 94] on link "Free micro-VCoLs™" at bounding box center [577, 97] width 174 height 24
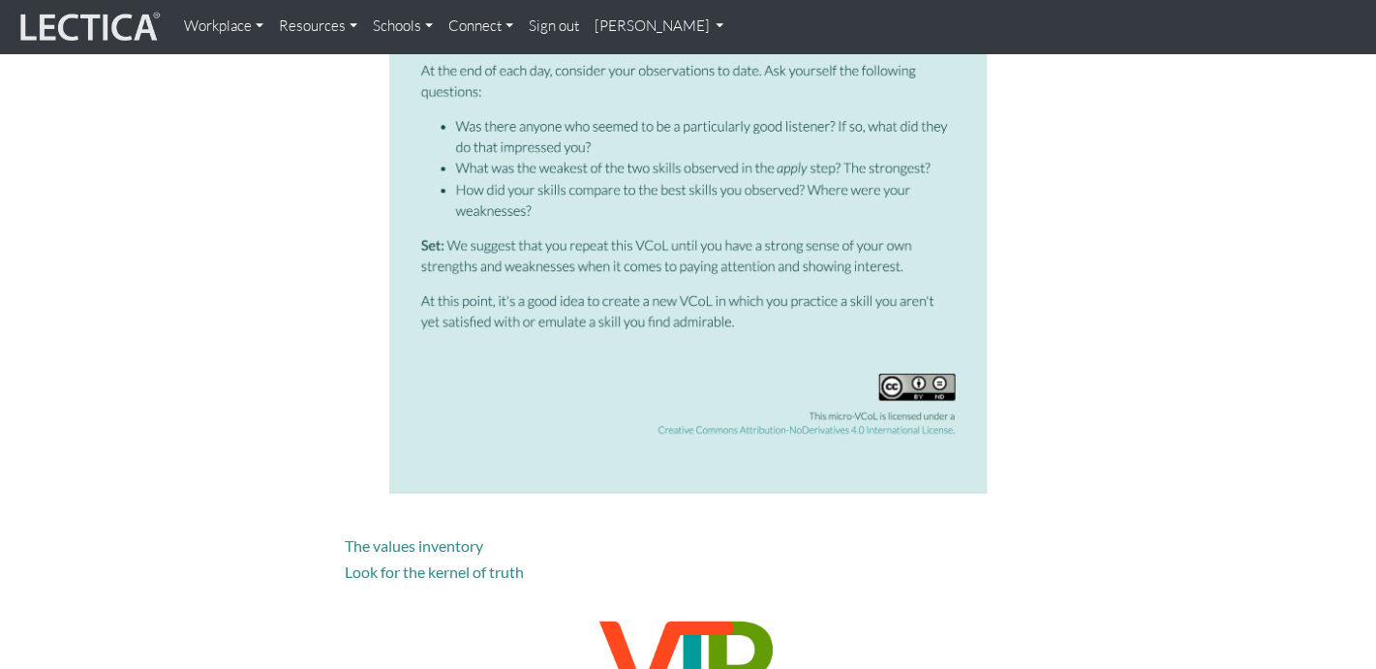
scroll to position [3331, 0]
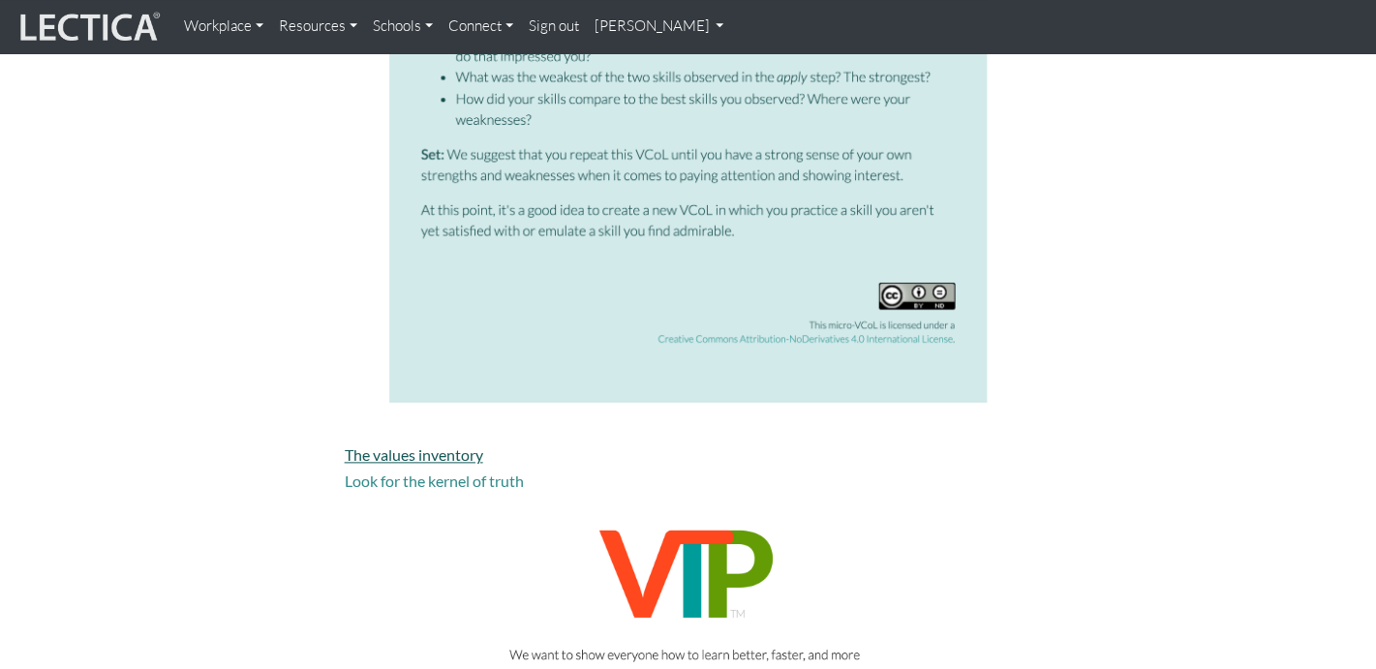
click at [446, 451] on link "The values inventory" at bounding box center [414, 455] width 139 height 18
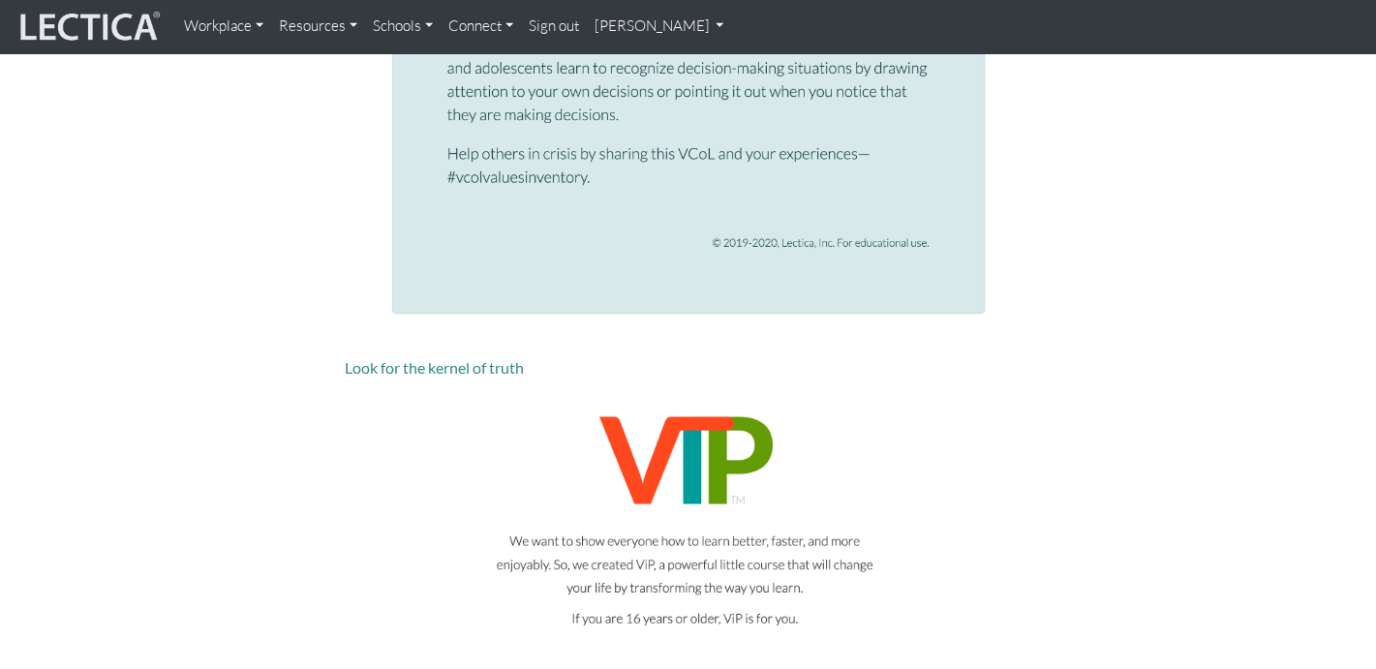
scroll to position [4895, 0]
click at [522, 371] on link "Look for the kernel of truth" at bounding box center [434, 364] width 179 height 18
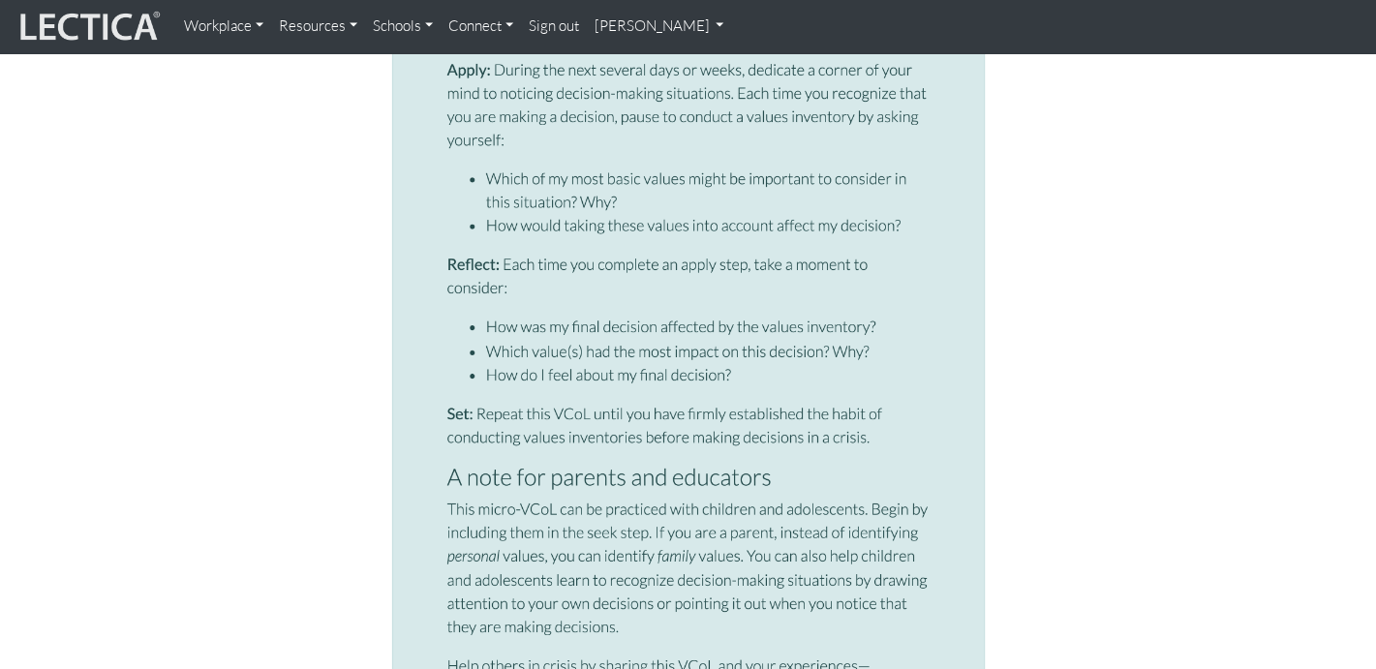
scroll to position [4183, 0]
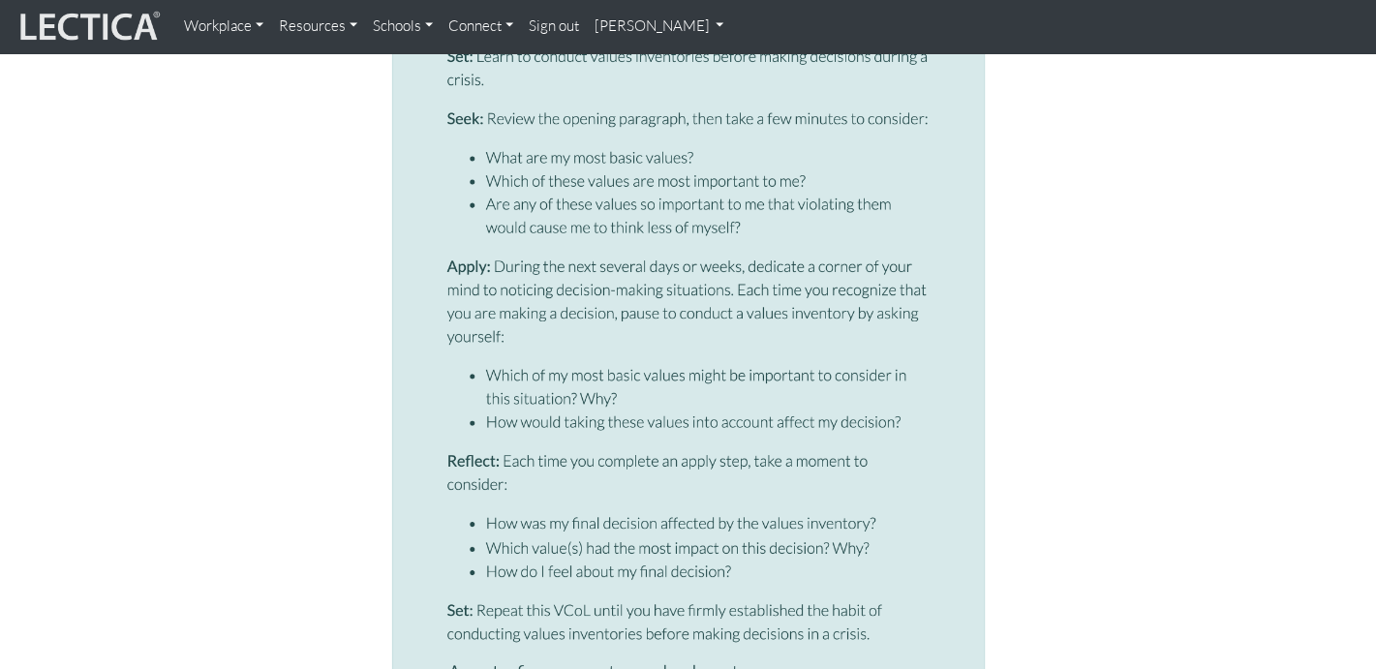
click at [313, 34] on link "Resources" at bounding box center [318, 27] width 94 height 38
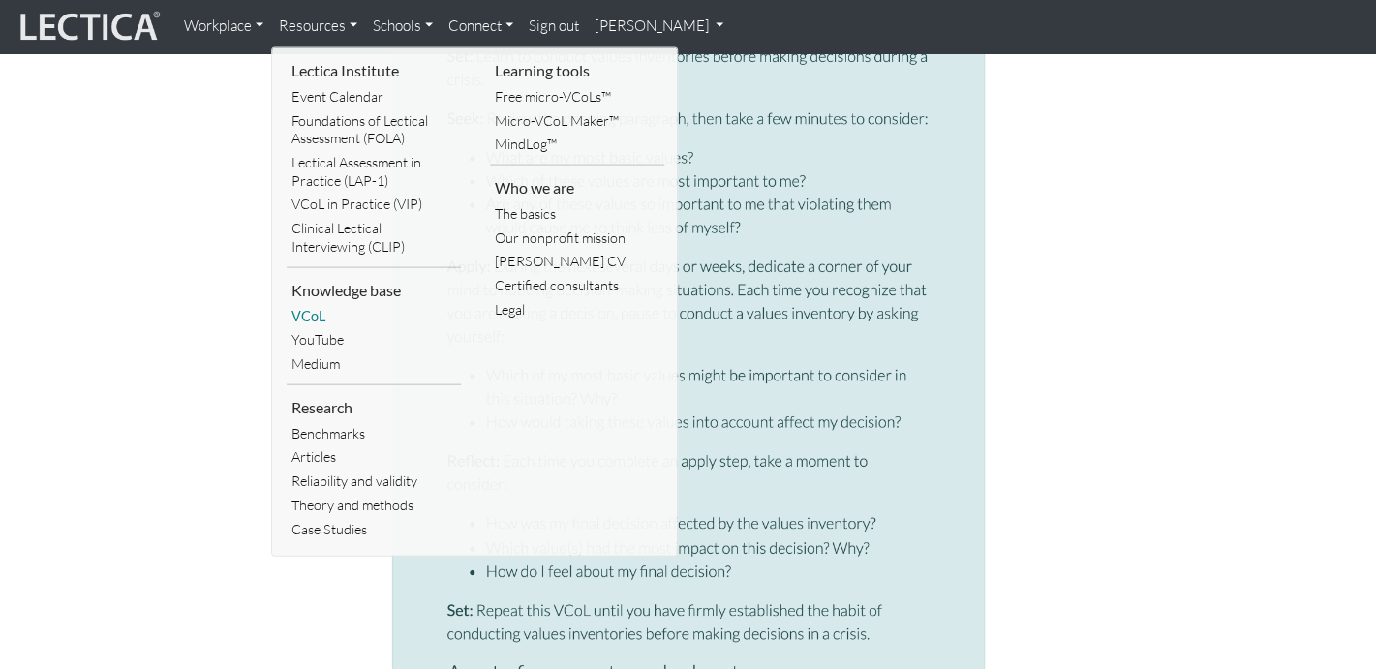
click at [310, 319] on link "VCoL" at bounding box center [374, 317] width 174 height 24
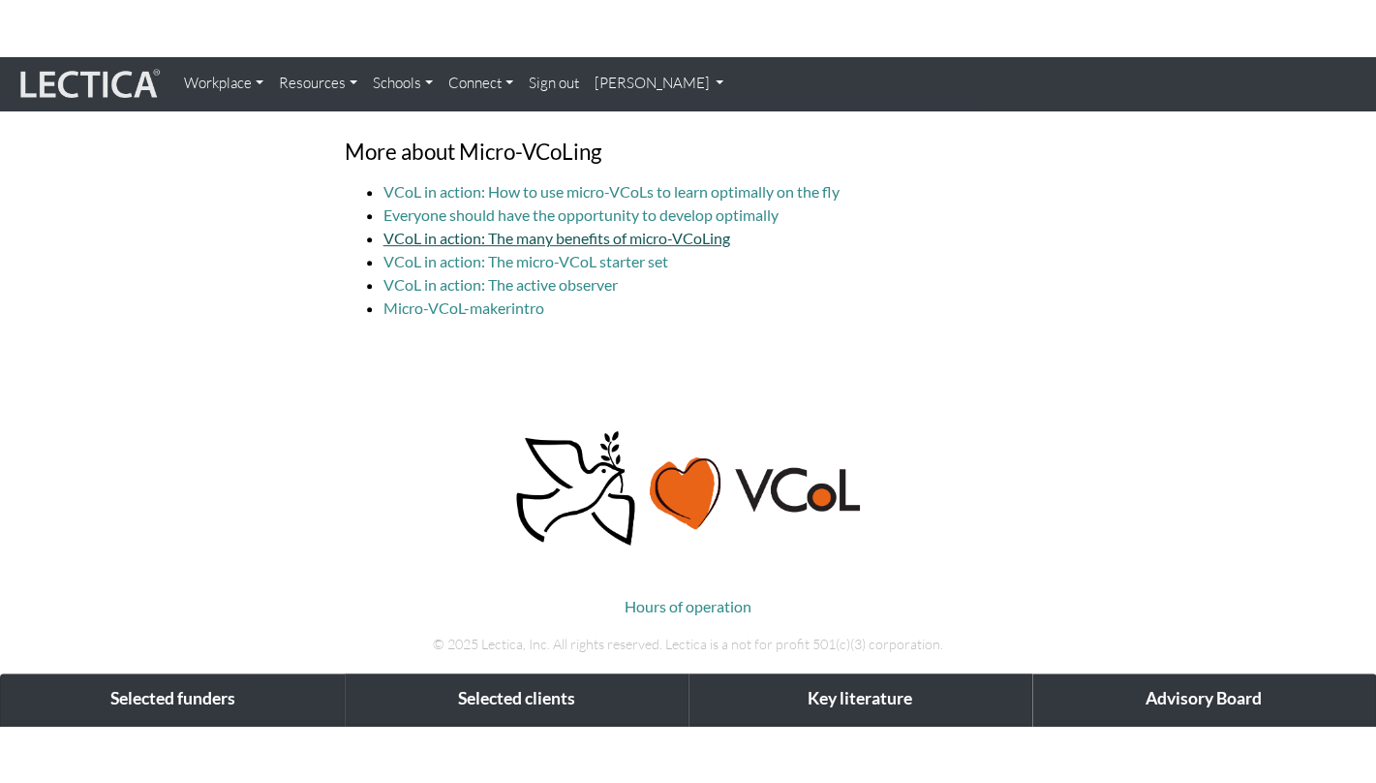
scroll to position [5674, 0]
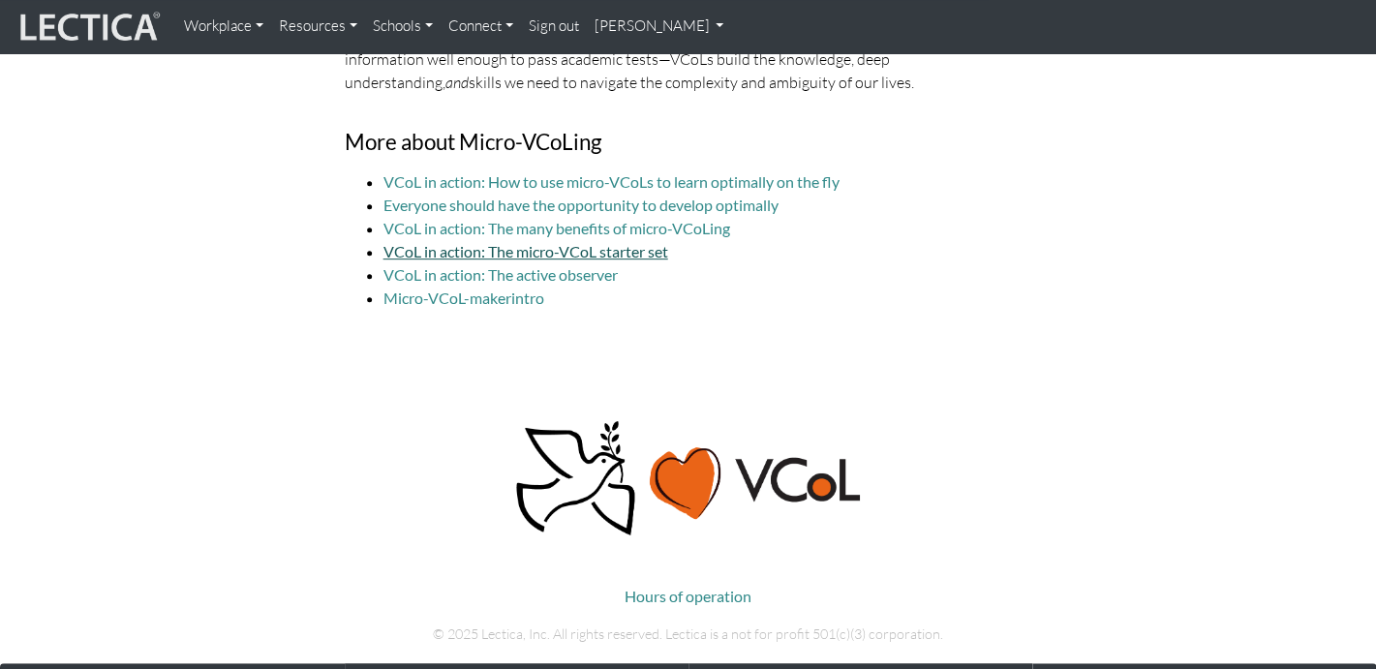
click at [541, 257] on link "VCoL in action: The micro-VCoL starter set" at bounding box center [526, 251] width 285 height 18
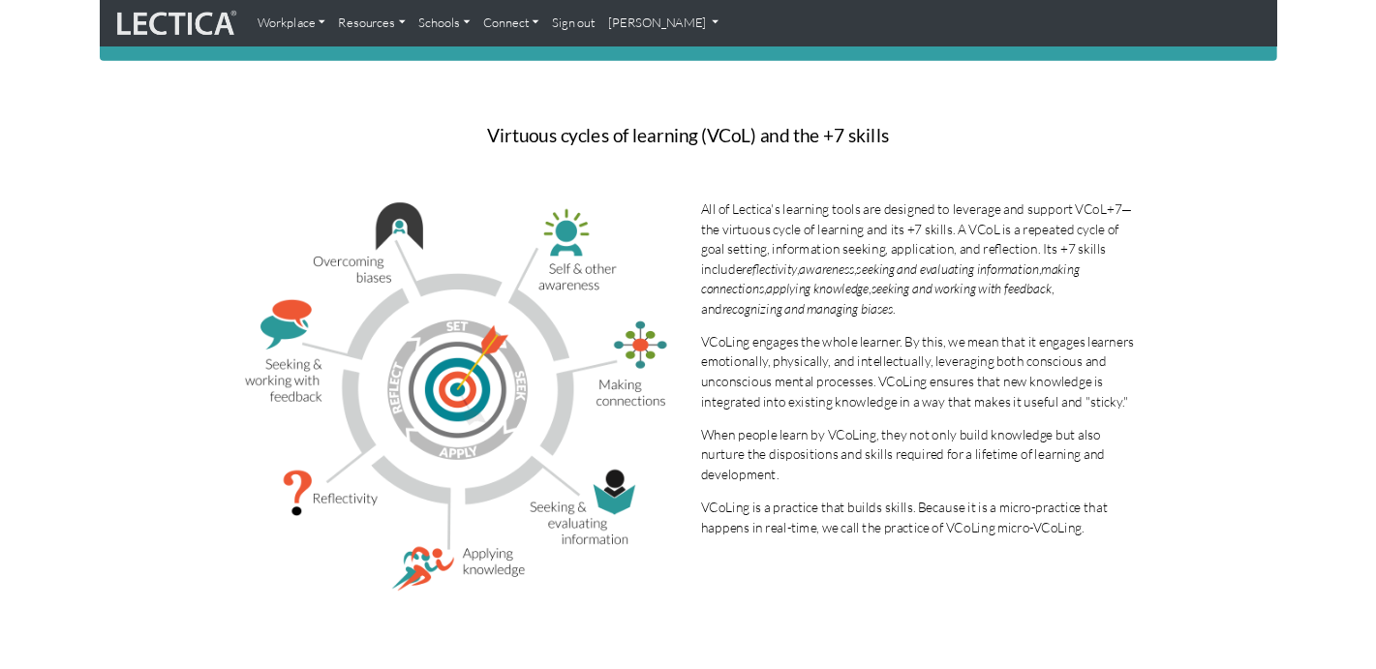
scroll to position [0, 0]
